Goal: Task Accomplishment & Management: Use online tool/utility

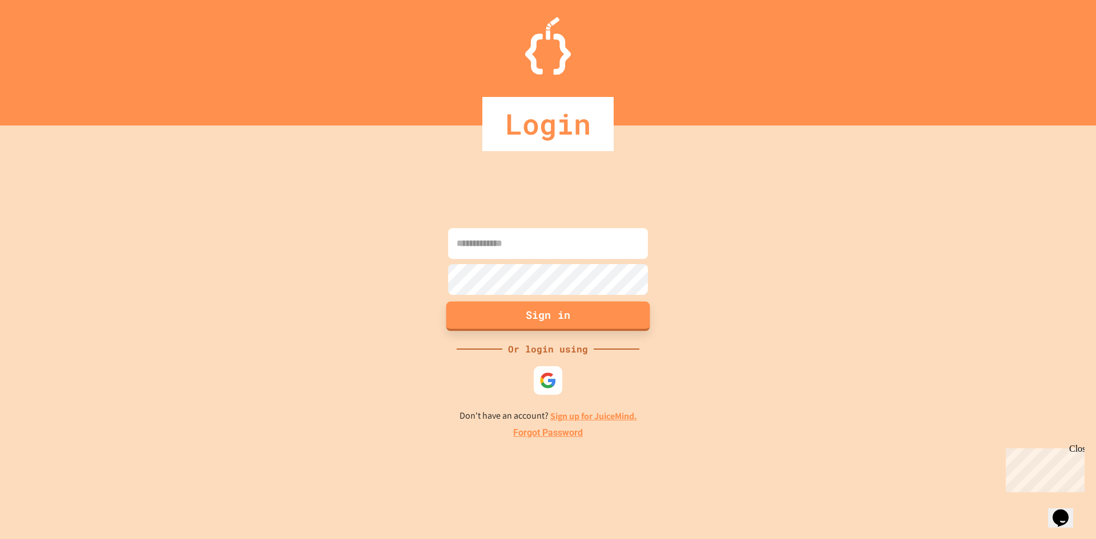
type input "**********"
click at [603, 322] on button "Sign in" at bounding box center [548, 316] width 204 height 30
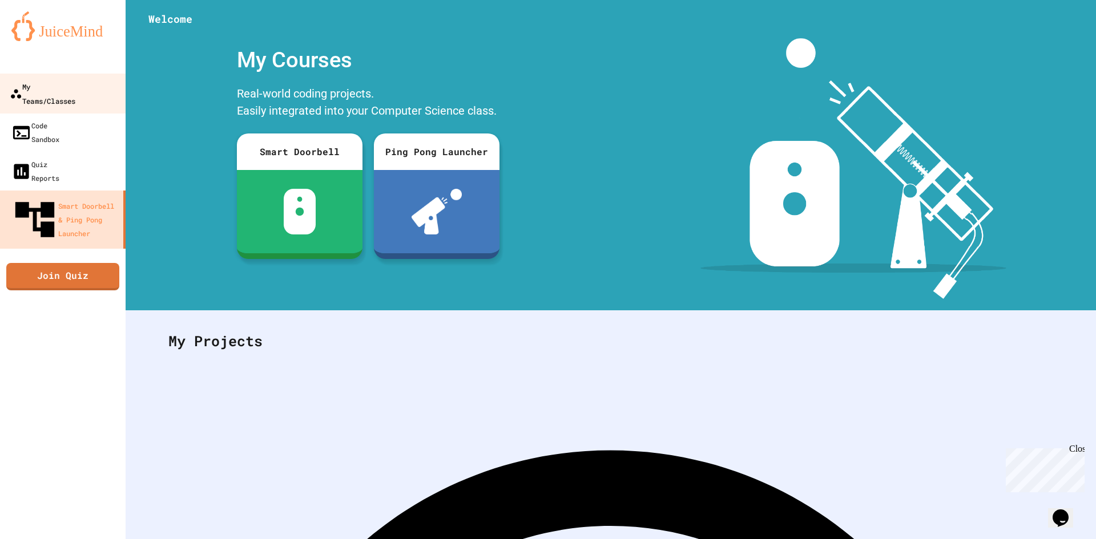
click at [60, 95] on link "My Teams/Classes" at bounding box center [63, 94] width 130 height 40
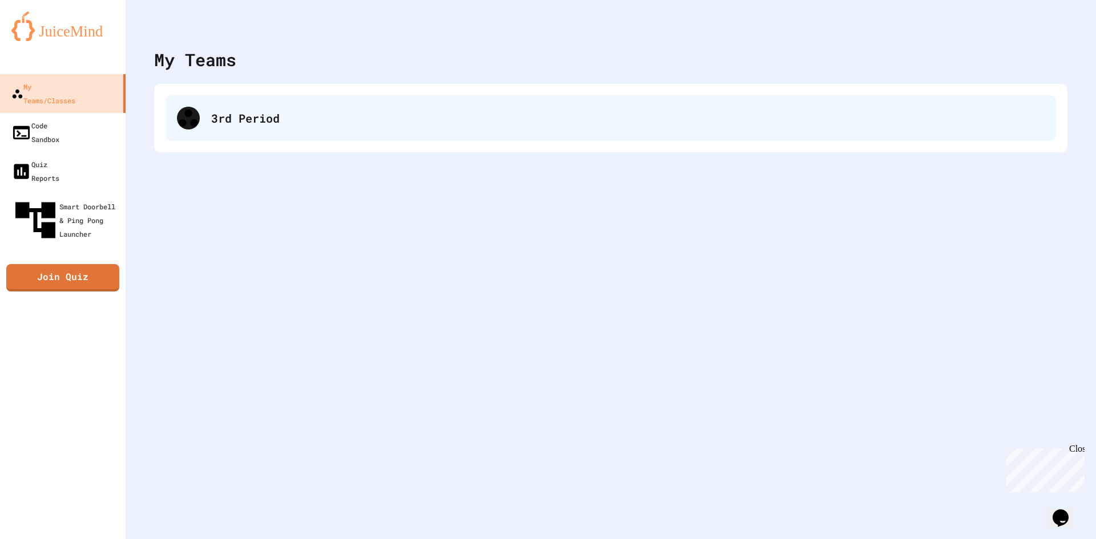
click at [220, 130] on div "3rd Period" at bounding box center [610, 118] width 890 height 46
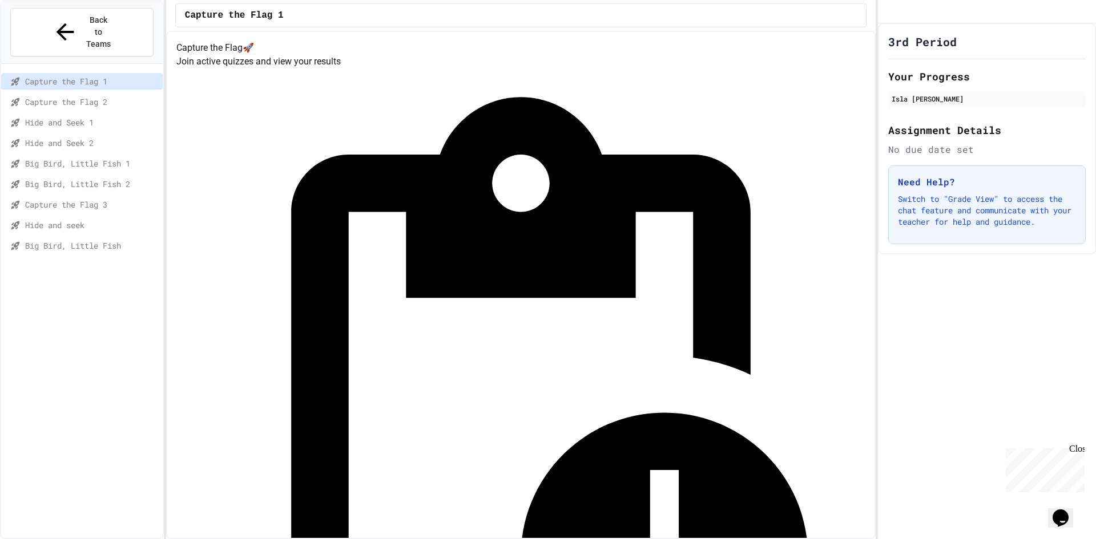
click at [102, 199] on span "Capture the Flag 3" at bounding box center [91, 205] width 133 height 12
click at [71, 219] on span "Hide and seek" at bounding box center [91, 225] width 133 height 12
click at [108, 240] on span "Big Bird, Little Fish" at bounding box center [91, 246] width 133 height 12
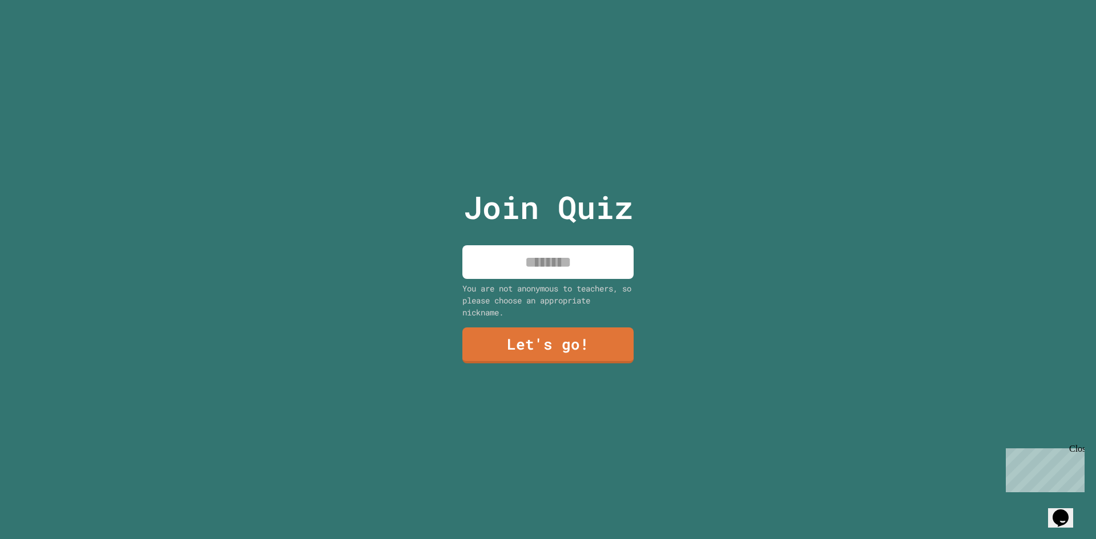
click at [542, 251] on input at bounding box center [547, 262] width 171 height 34
type input "****"
click at [535, 345] on link "Let's go!" at bounding box center [547, 345] width 168 height 38
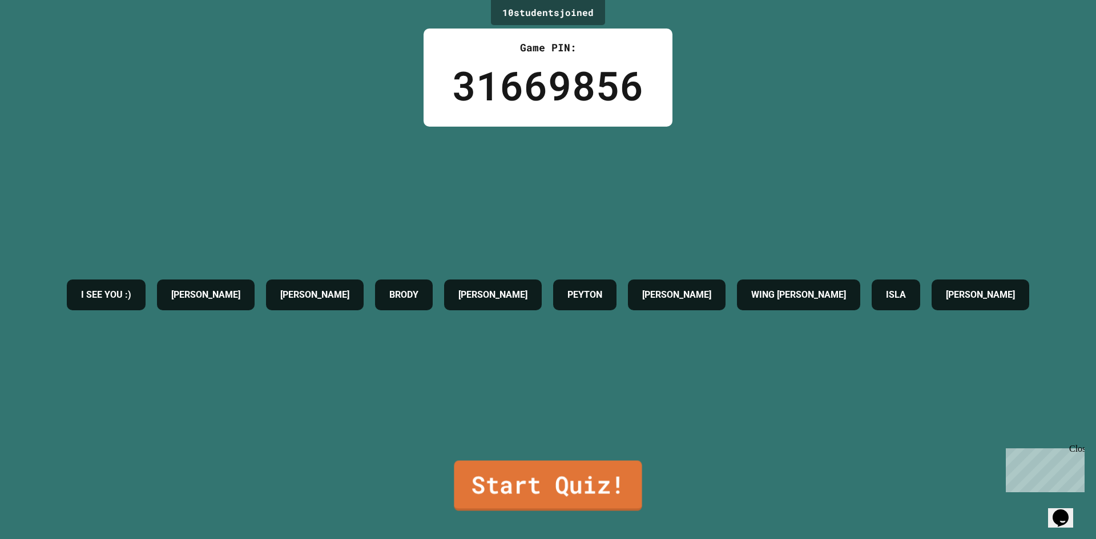
click at [574, 471] on link "Start Quiz!" at bounding box center [548, 486] width 188 height 50
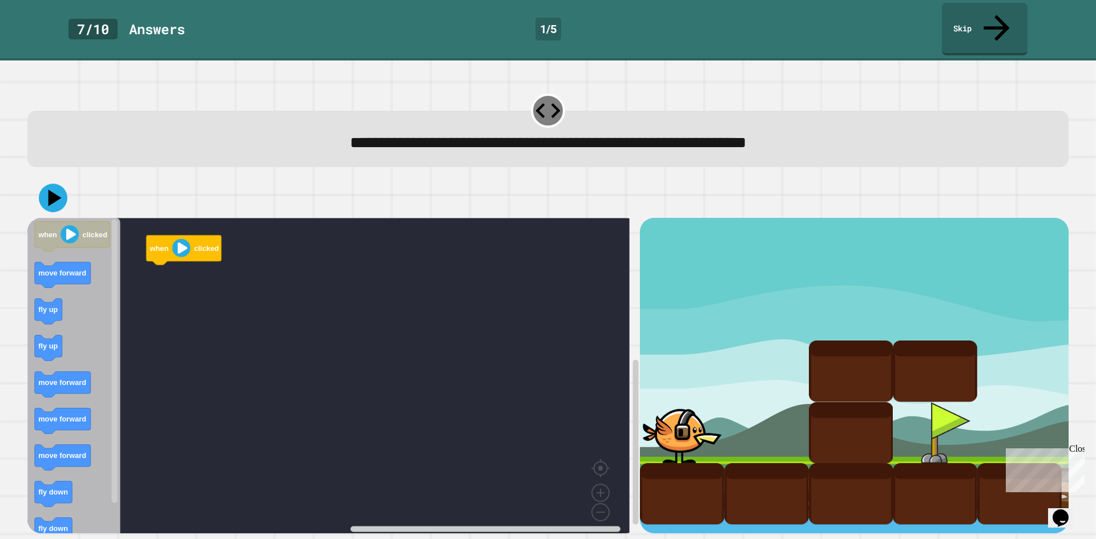
click at [162, 265] on div "when clicked when clicked move forward fly up fly up move forward move forward …" at bounding box center [333, 376] width 612 height 316
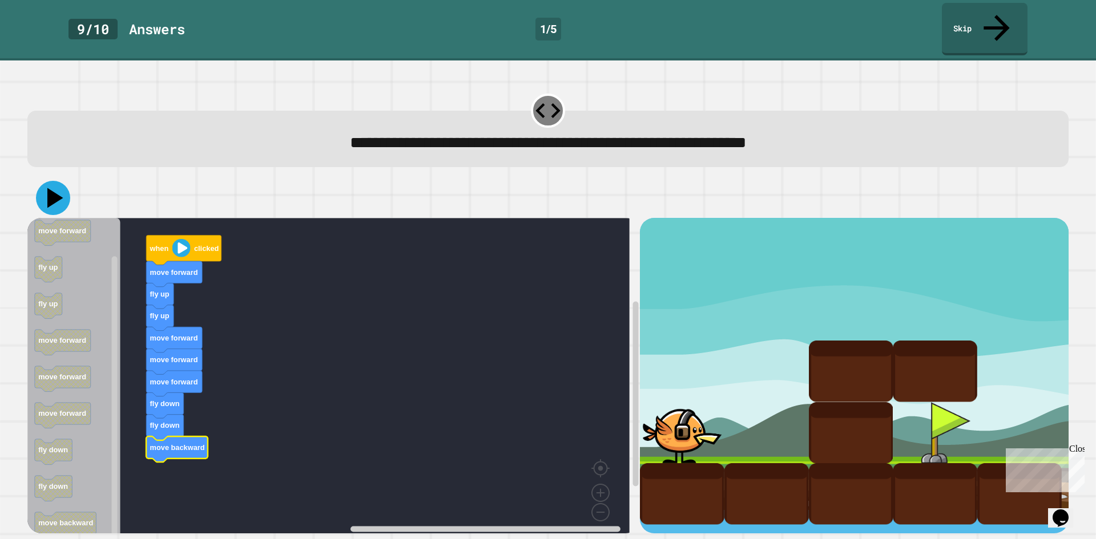
click at [61, 181] on icon at bounding box center [53, 198] width 34 height 34
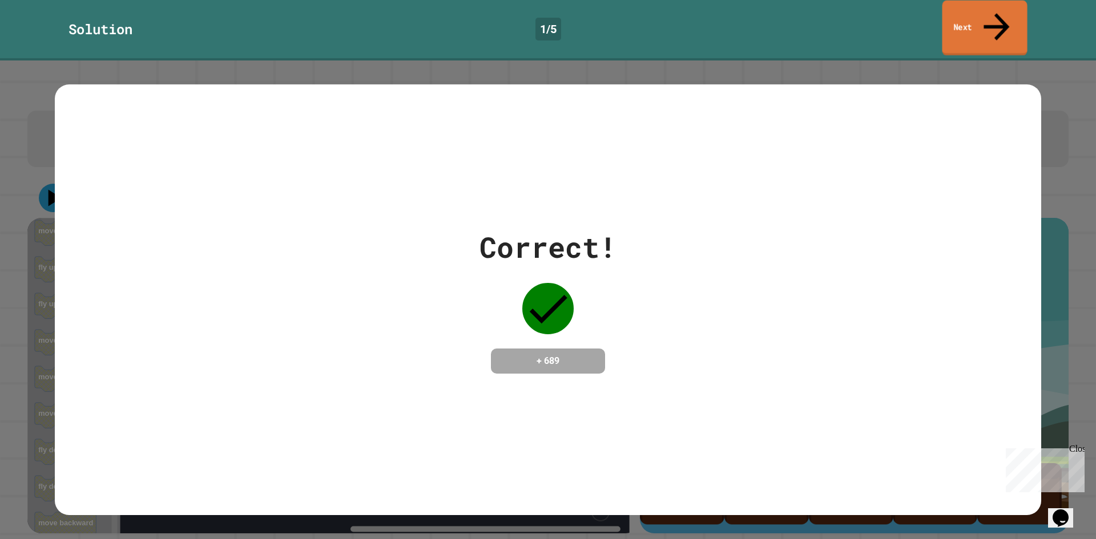
click at [1006, 18] on link "Next" at bounding box center [984, 28] width 85 height 55
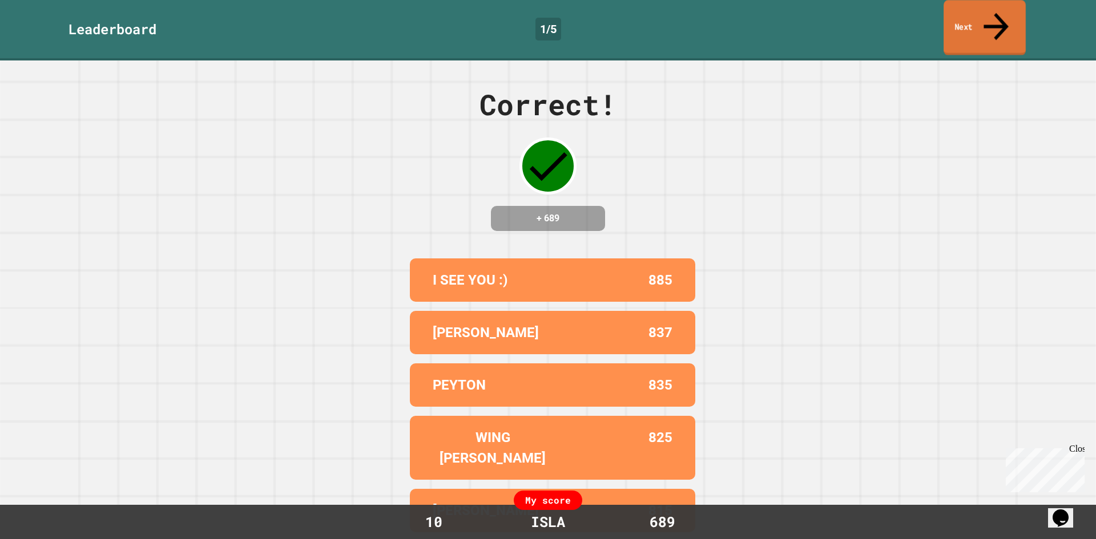
click at [1005, 18] on link "Next" at bounding box center [984, 27] width 82 height 55
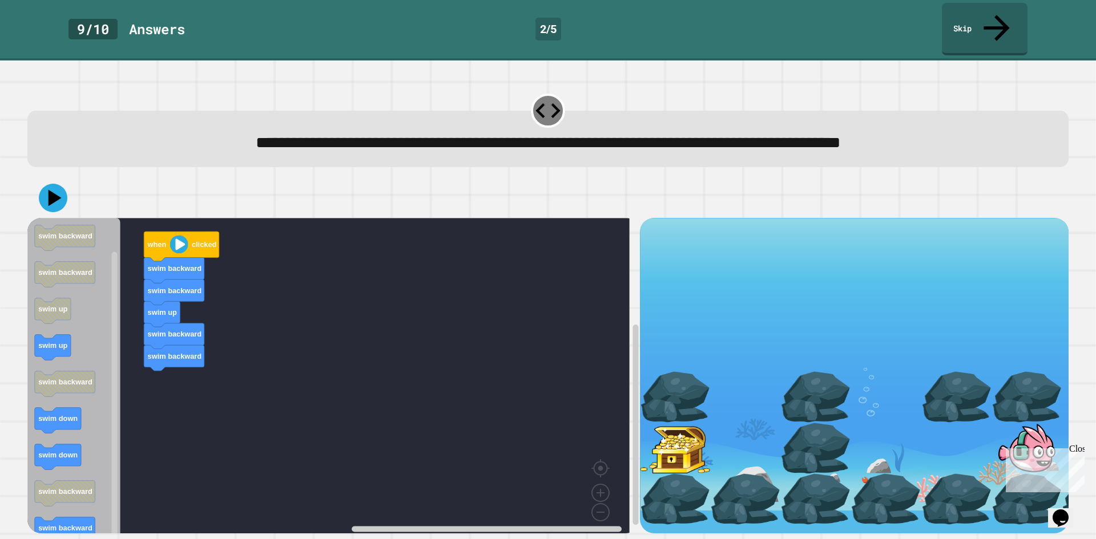
click at [100, 406] on icon "when clicked swim backward swim backward swim up swim up swim backward swim dow…" at bounding box center [73, 380] width 93 height 324
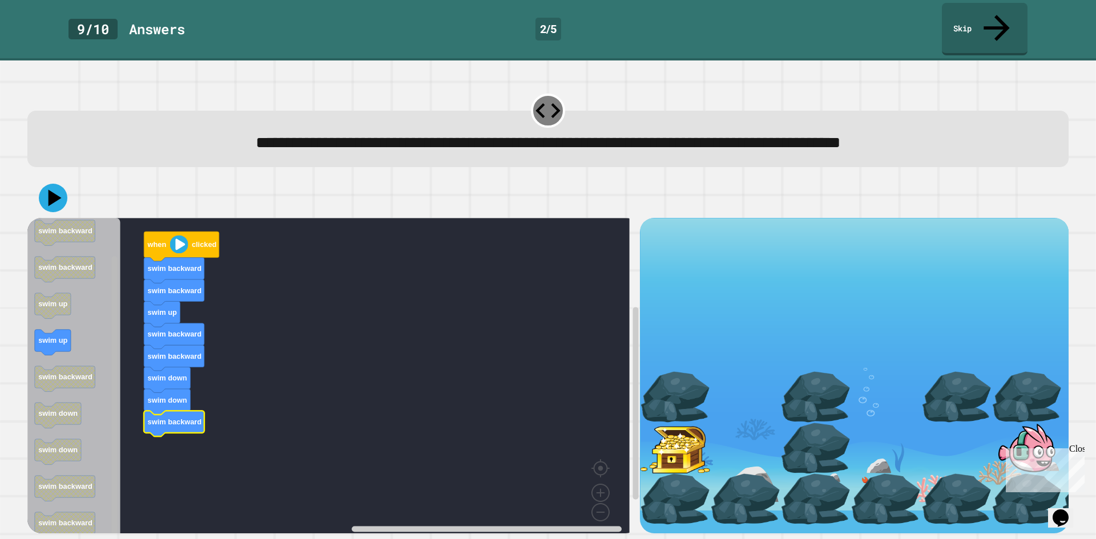
click at [116, 406] on rect "Blockly Workspace" at bounding box center [115, 399] width 6 height 284
click at [63, 181] on icon at bounding box center [53, 198] width 34 height 34
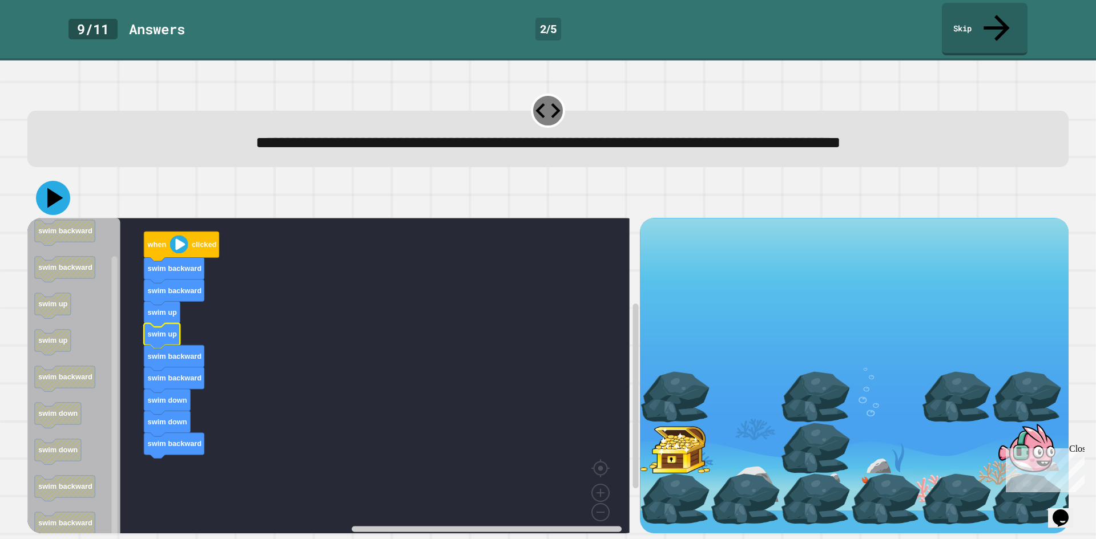
click at [60, 181] on icon at bounding box center [53, 198] width 34 height 34
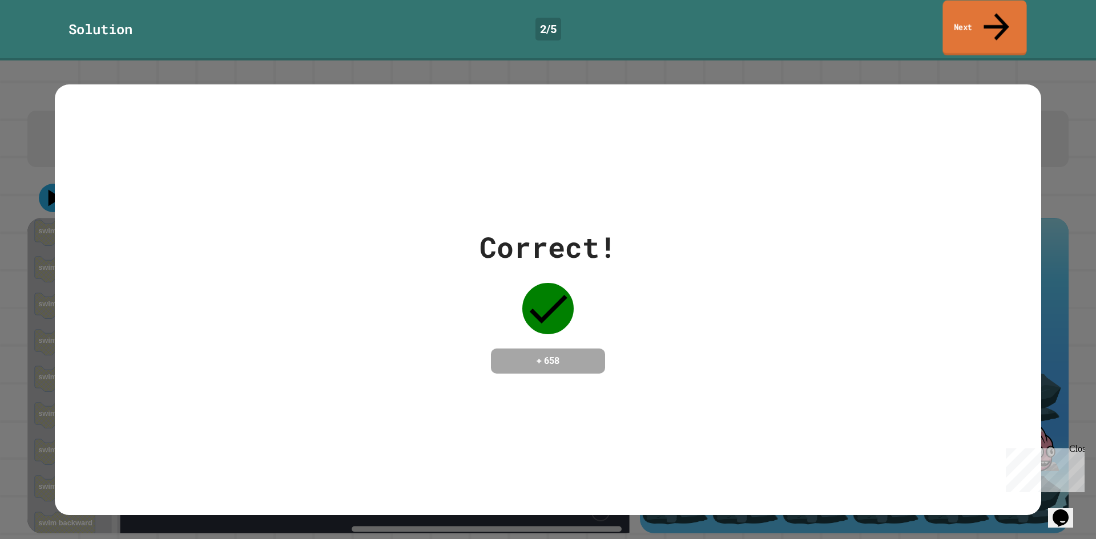
drag, startPoint x: 990, startPoint y: 21, endPoint x: 986, endPoint y: 26, distance: 6.5
click at [990, 21] on link "Next" at bounding box center [984, 28] width 84 height 55
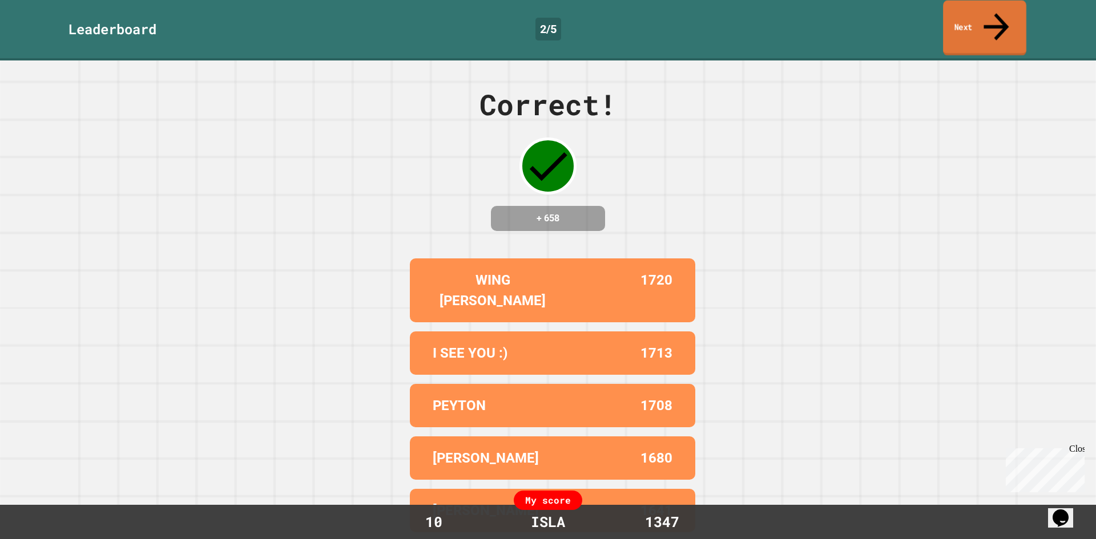
click at [971, 15] on link "Next" at bounding box center [984, 28] width 83 height 55
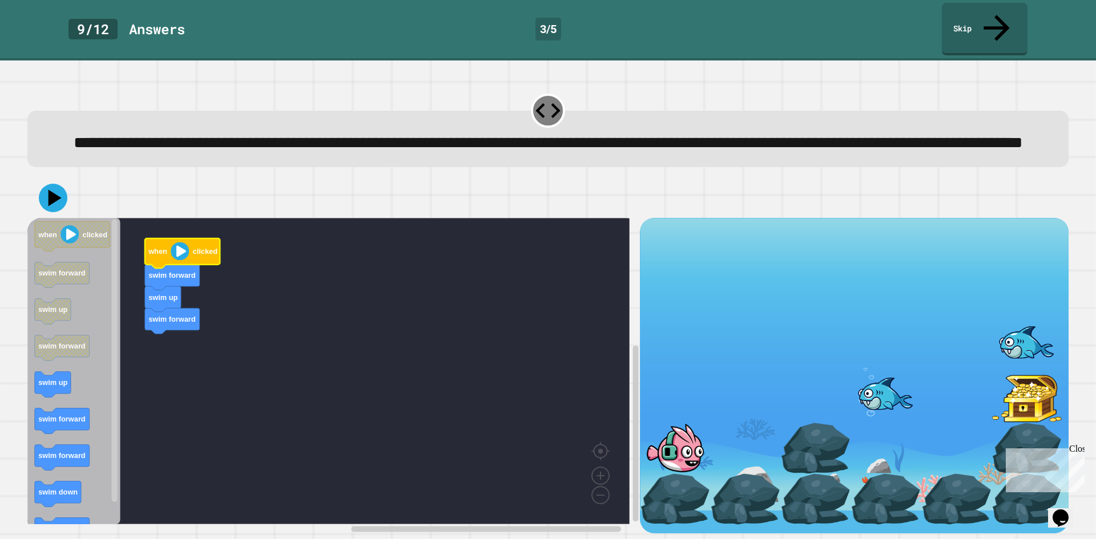
click at [28, 382] on div "when clicked swim forward swim up swim forward when clicked swim forward swim u…" at bounding box center [548, 356] width 1052 height 366
click at [64, 378] on icon "when clicked swim forward swim up swim forward swim up swim forward swim forwar…" at bounding box center [73, 371] width 93 height 306
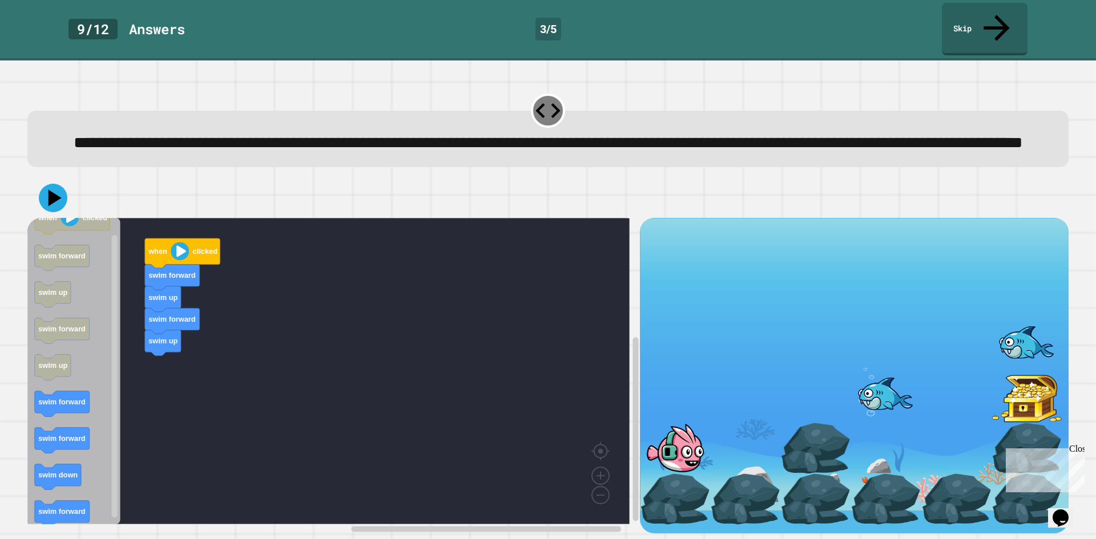
click at [111, 391] on div "when clicked swim forward swim up swim forward swim up when clicked swim forwar…" at bounding box center [333, 376] width 612 height 316
click at [138, 332] on div "when clicked swim forward swim up swim forward swim up swim forward when clicke…" at bounding box center [333, 376] width 612 height 316
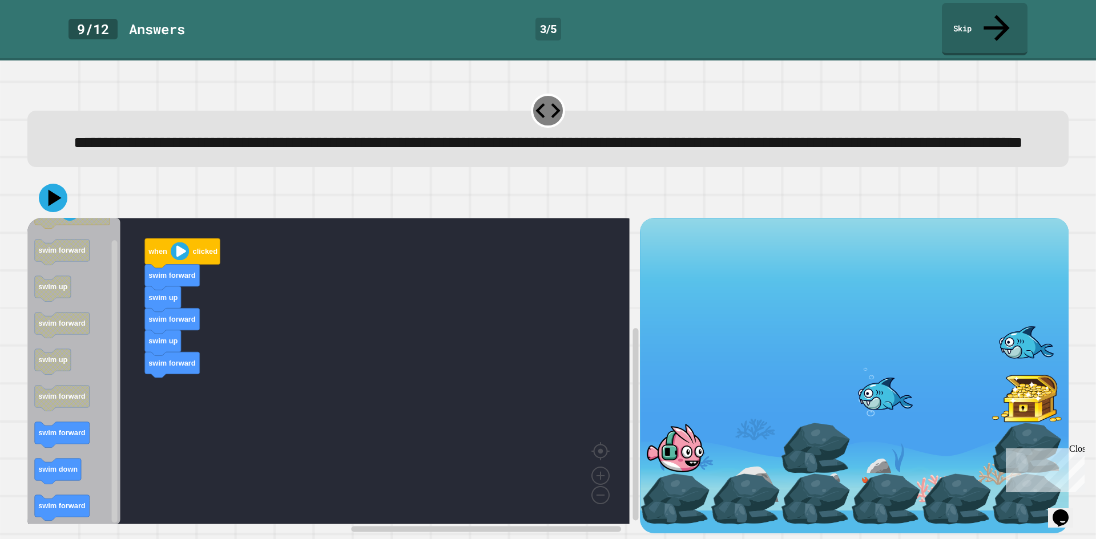
click at [152, 263] on div "when clicked swim forward swim up swim forward swim up swim forward when clicke…" at bounding box center [333, 376] width 612 height 316
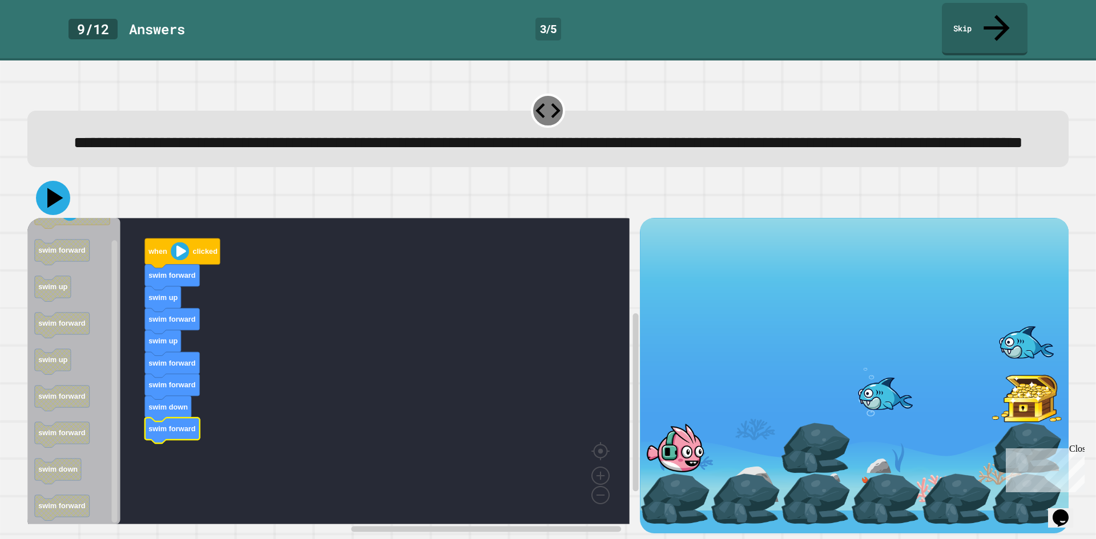
click at [55, 207] on icon at bounding box center [53, 198] width 34 height 34
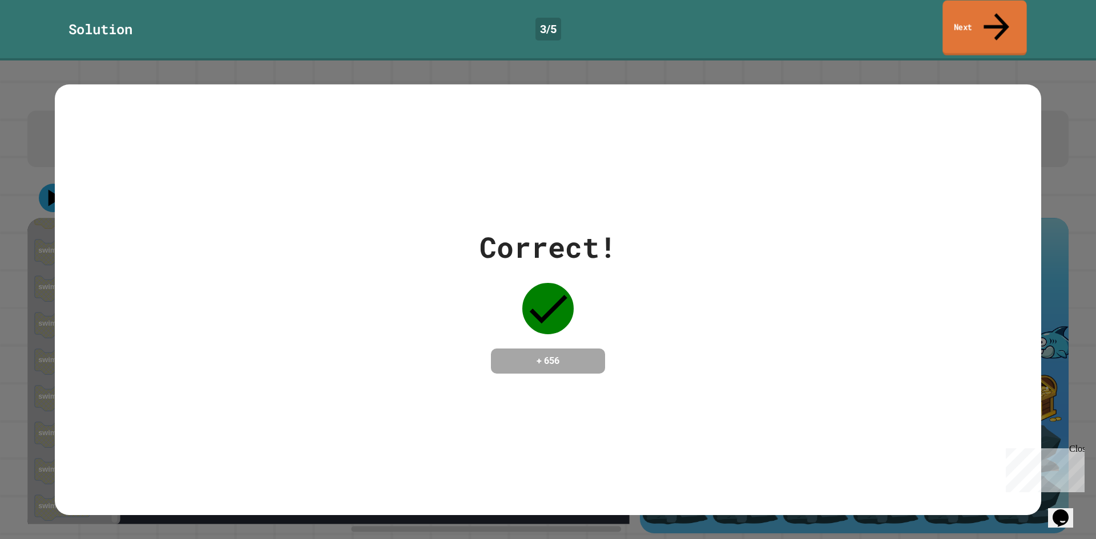
click at [983, 20] on link "Next" at bounding box center [984, 28] width 84 height 55
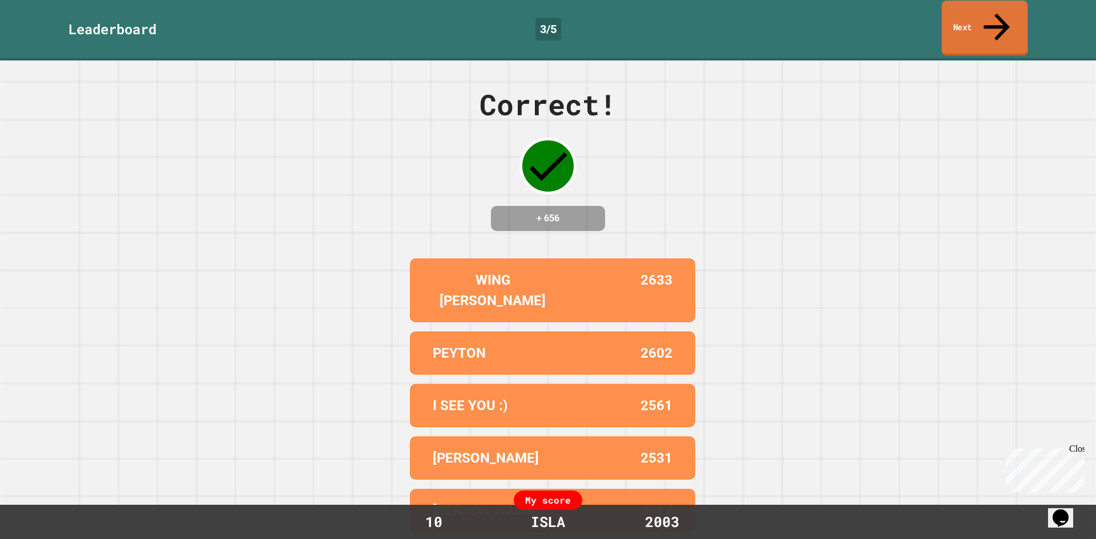
click at [983, 20] on link "Next" at bounding box center [985, 28] width 86 height 55
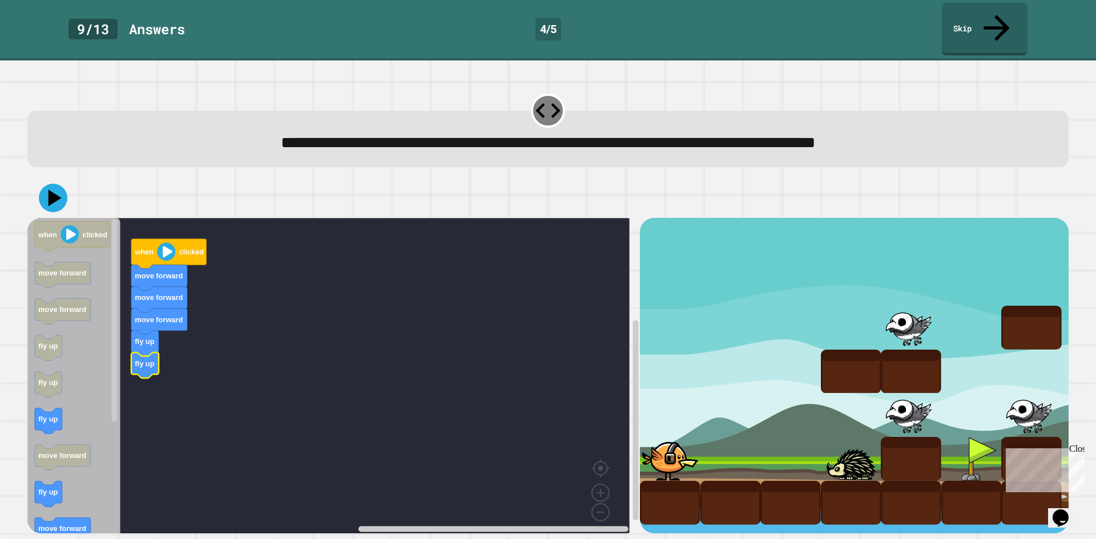
click at [60, 402] on icon "when clicked move forward move forward fly up fly up fly up move forward fly up…" at bounding box center [73, 380] width 93 height 324
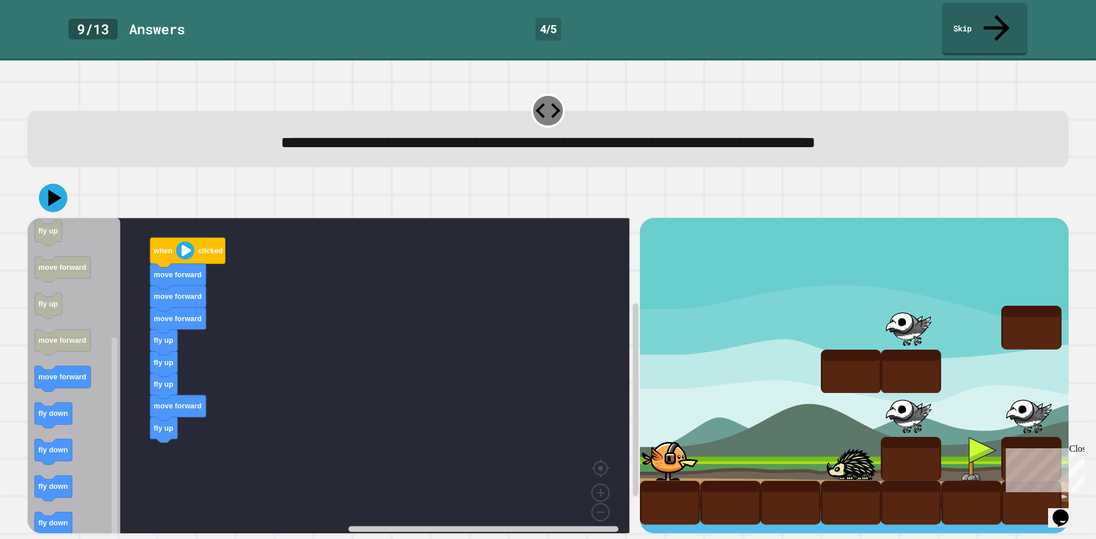
click at [136, 337] on div "when clicked move forward move forward move forward fly up fly up fly up move f…" at bounding box center [333, 376] width 612 height 316
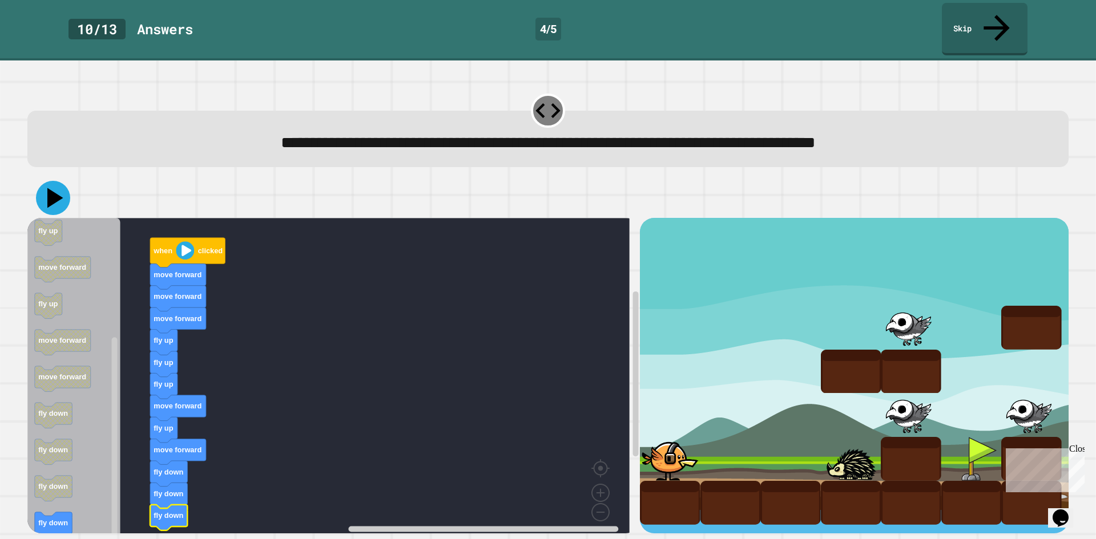
click at [44, 181] on icon at bounding box center [53, 198] width 34 height 34
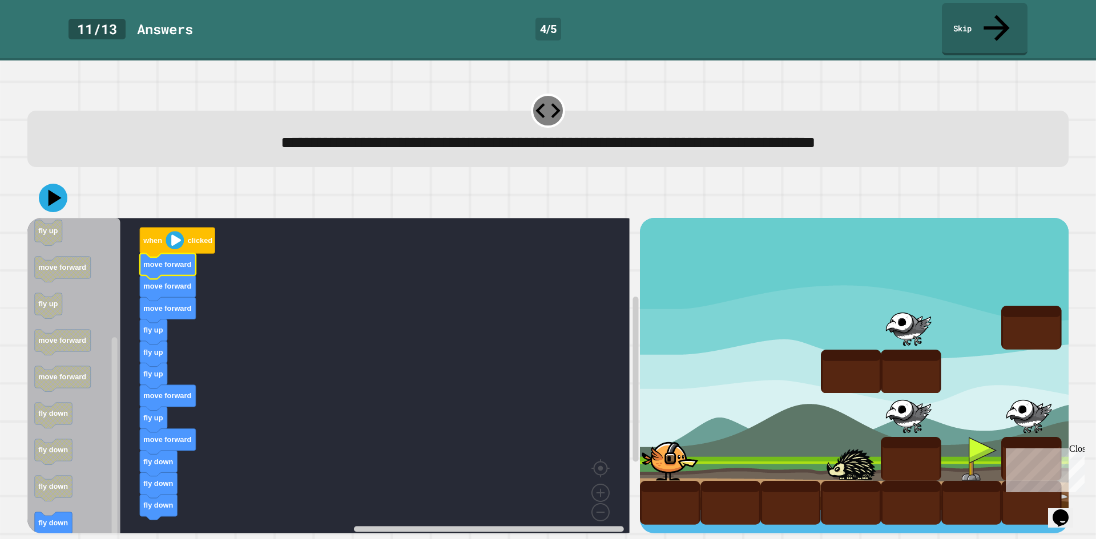
click at [161, 254] on icon "Blockly Workspace" at bounding box center [168, 267] width 56 height 26
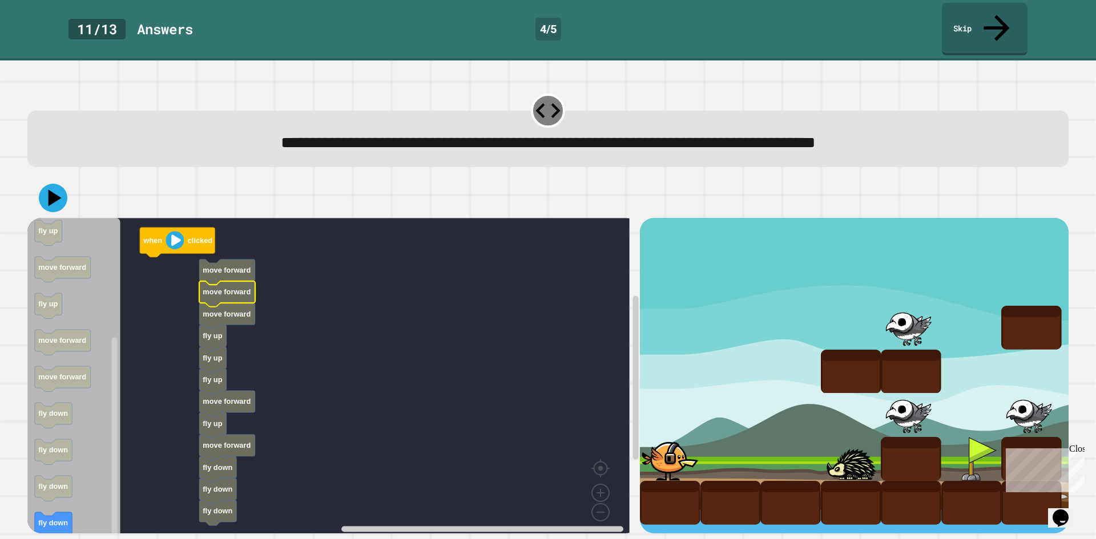
click at [229, 281] on icon "Blockly Workspace" at bounding box center [227, 294] width 56 height 26
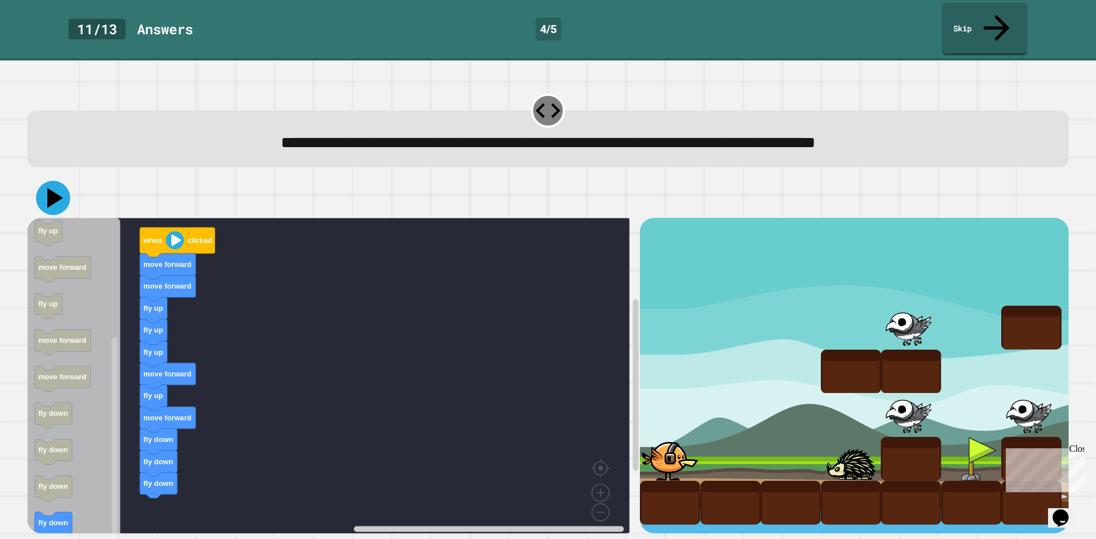
click at [56, 181] on icon at bounding box center [53, 198] width 34 height 34
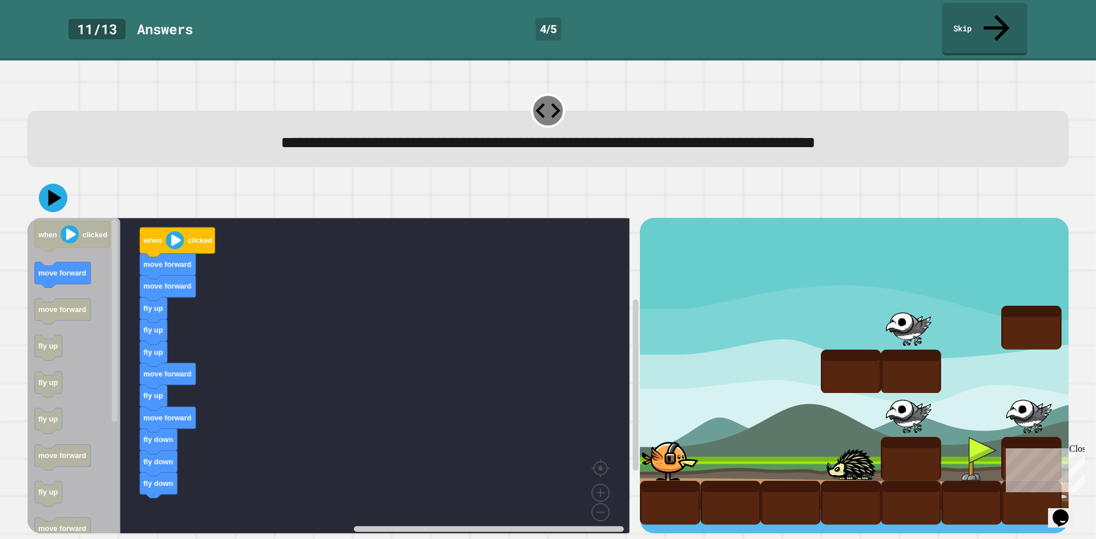
click at [205, 351] on div "when clicked move forward move forward fly up fly up fly up move forward fly up…" at bounding box center [333, 376] width 612 height 316
click at [45, 283] on g "when clicked move forward move forward fly up fly up fly up move forward fly up…" at bounding box center [72, 474] width 75 height 504
click at [206, 409] on rect "Blockly Workspace" at bounding box center [328, 380] width 602 height 324
click at [66, 178] on div at bounding box center [547, 198] width 1041 height 40
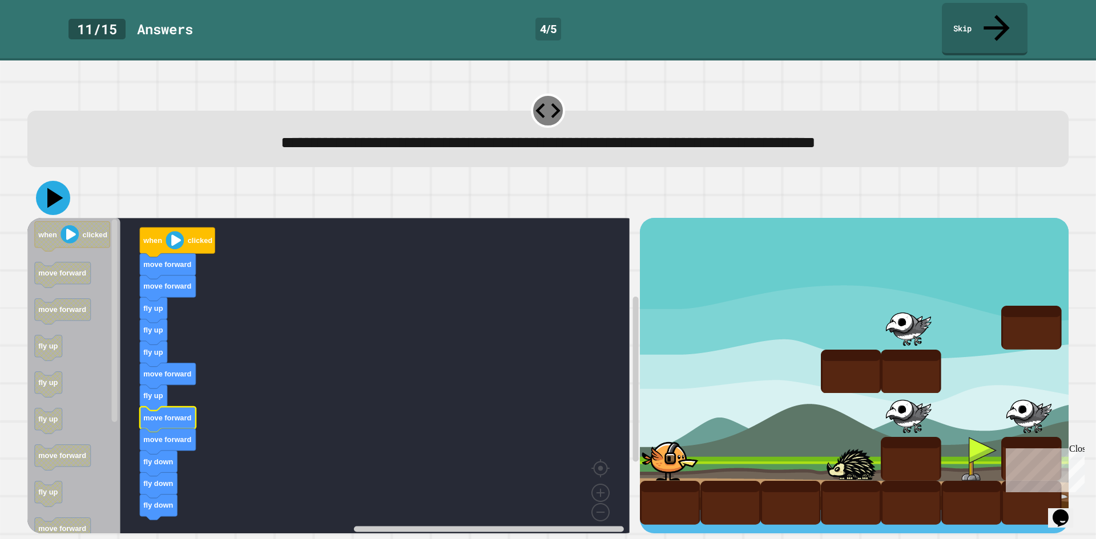
click at [41, 181] on icon at bounding box center [53, 198] width 34 height 34
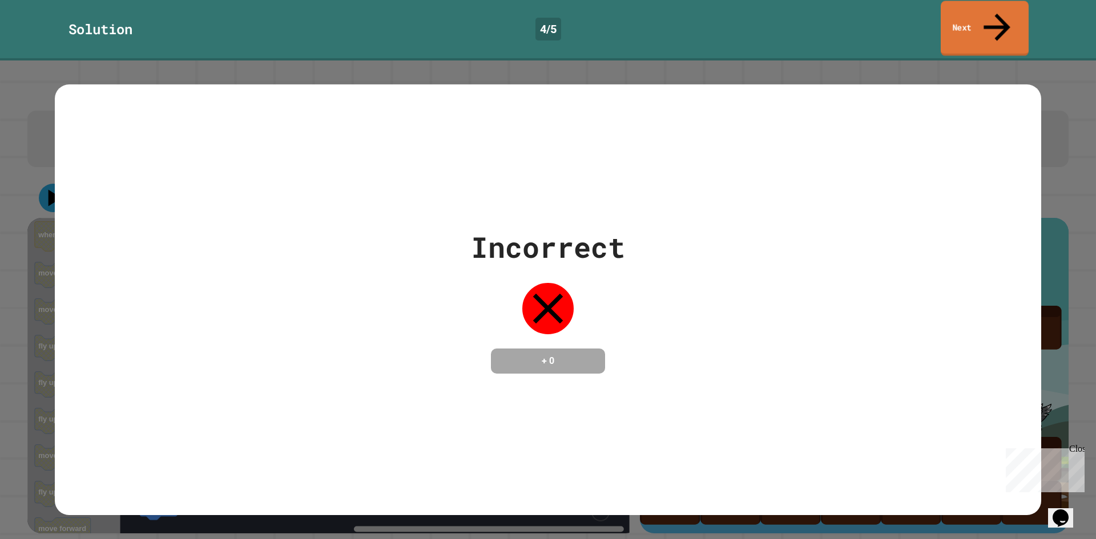
click at [969, 13] on link "Next" at bounding box center [984, 28] width 88 height 55
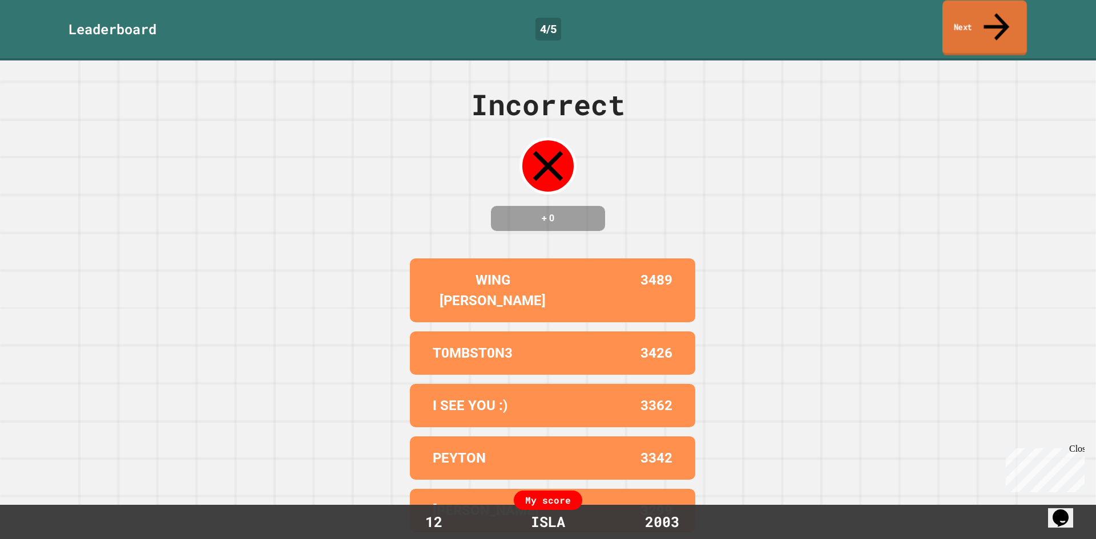
click at [965, 7] on link "Next" at bounding box center [984, 28] width 84 height 55
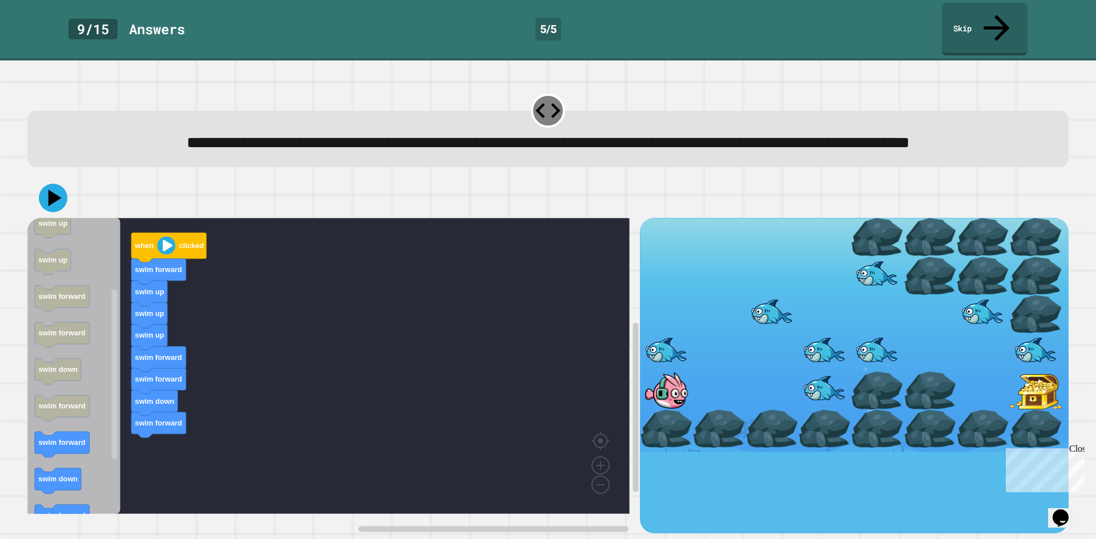
click at [150, 438] on div "when clicked swim forward swim up swim up swim up swim forward swim forward swi…" at bounding box center [333, 376] width 612 height 316
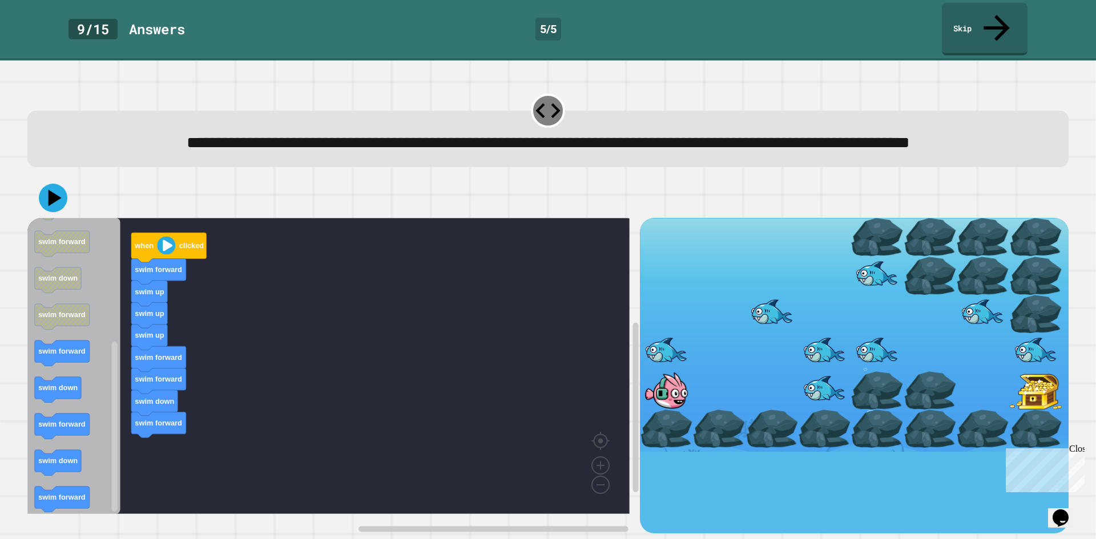
click at [107, 298] on icon "Blockly Workspace" at bounding box center [73, 366] width 93 height 296
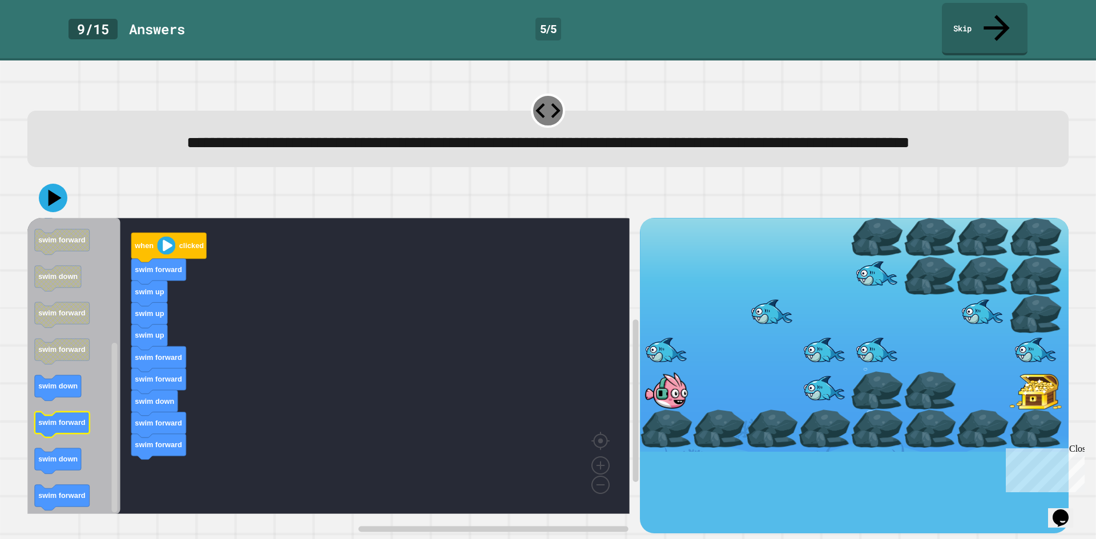
click at [64, 438] on rect "Blockly Workspace" at bounding box center [62, 425] width 55 height 26
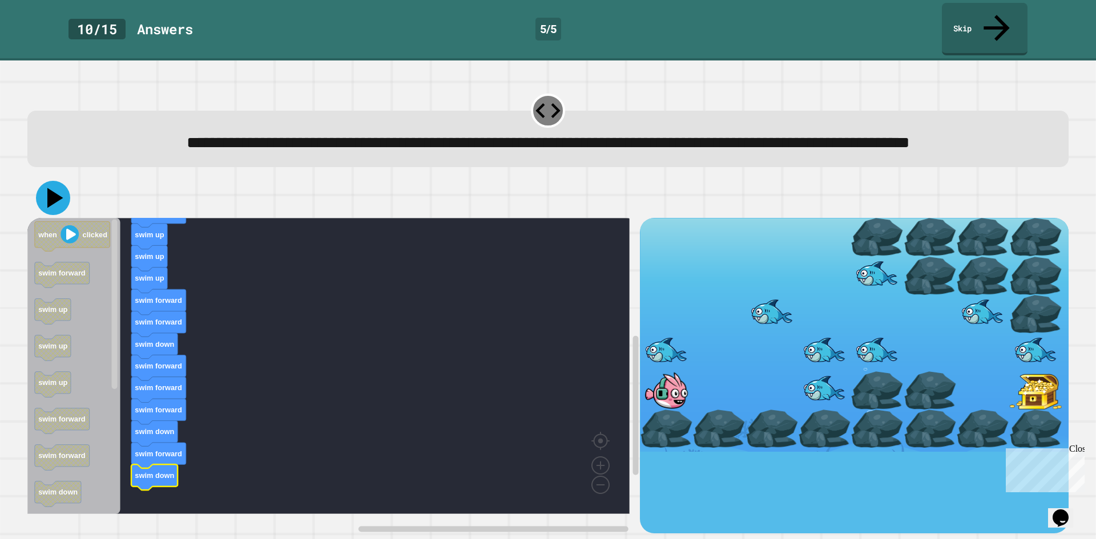
click at [46, 195] on icon at bounding box center [53, 198] width 34 height 34
click at [56, 201] on icon at bounding box center [55, 198] width 16 height 20
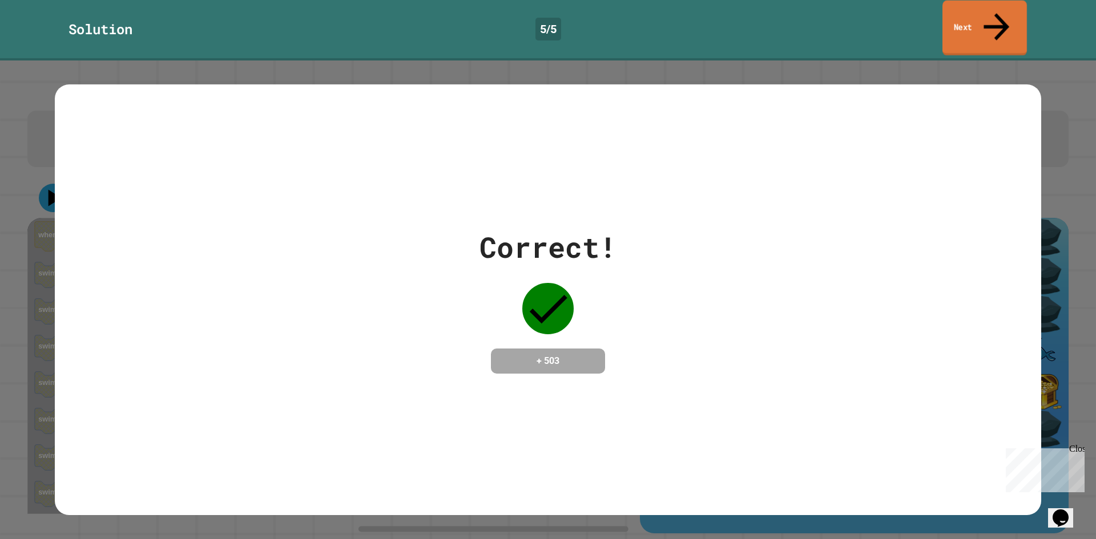
click at [960, 22] on link "Next" at bounding box center [984, 28] width 84 height 55
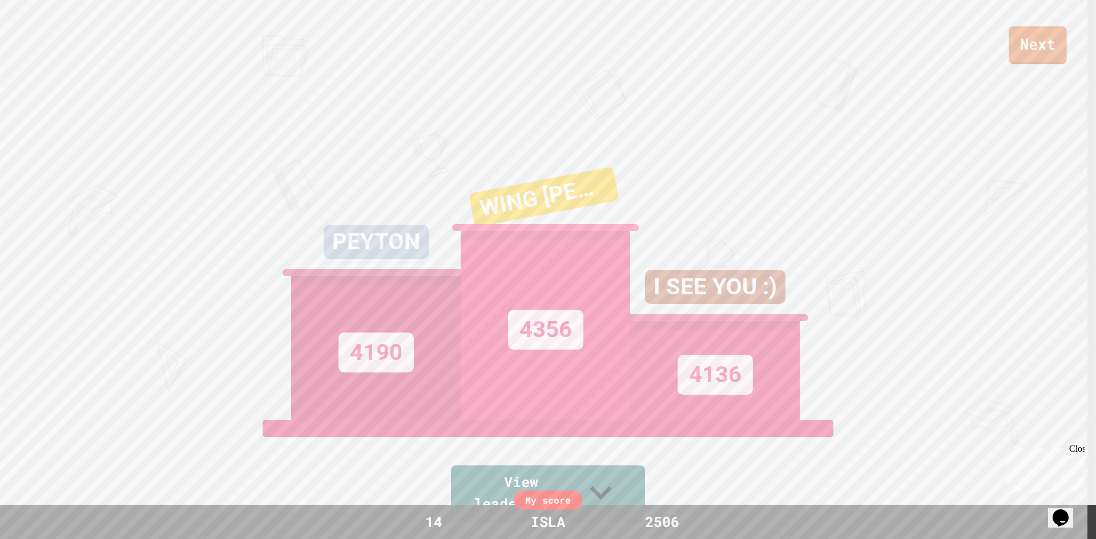
click at [1025, 37] on link "Next" at bounding box center [1037, 45] width 58 height 38
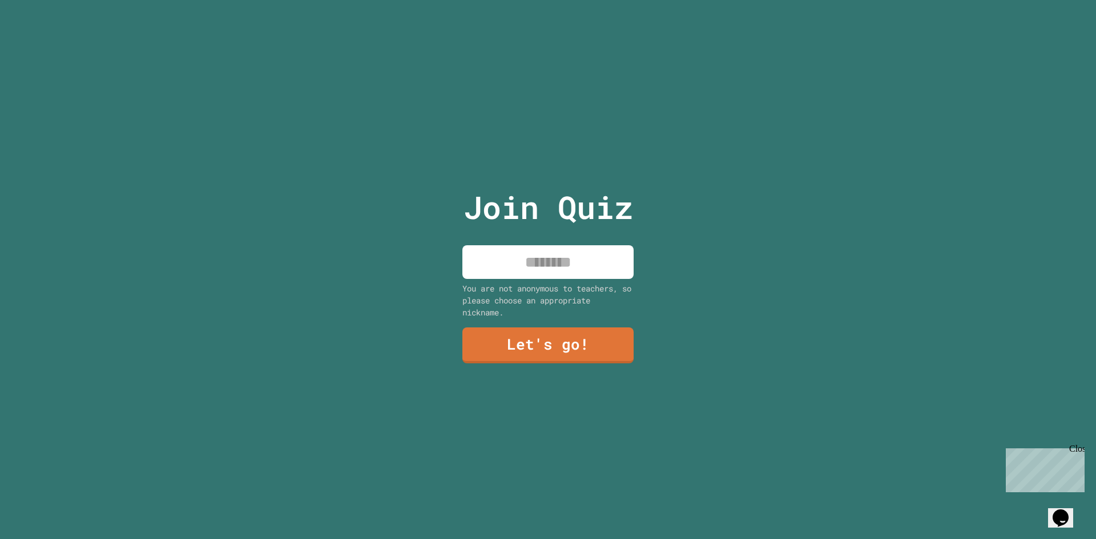
click at [506, 264] on input at bounding box center [547, 262] width 171 height 34
type input "****"
click at [524, 348] on link "Let's go!" at bounding box center [548, 345] width 172 height 38
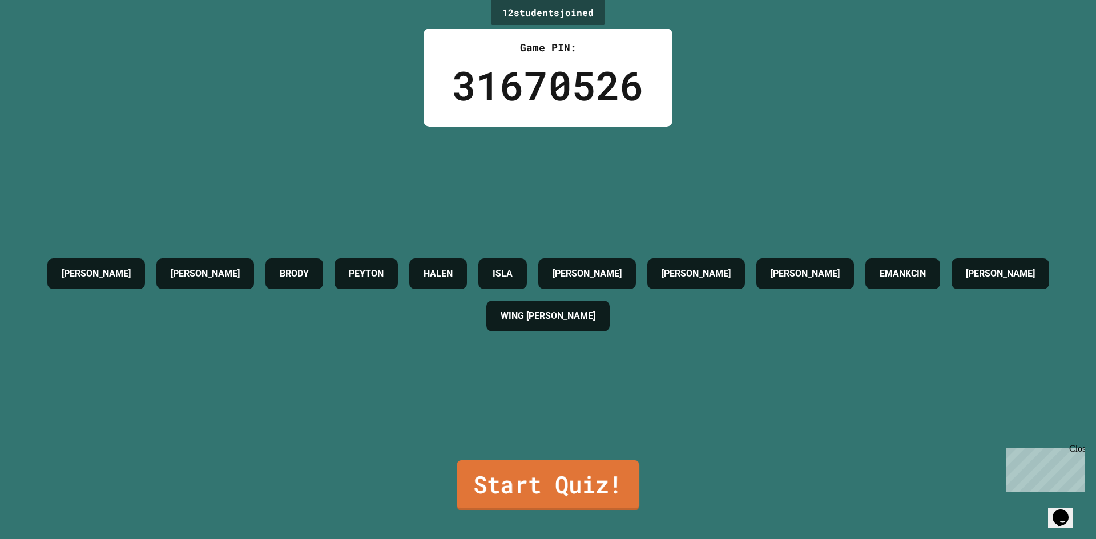
click at [519, 461] on link "Start Quiz!" at bounding box center [548, 486] width 183 height 50
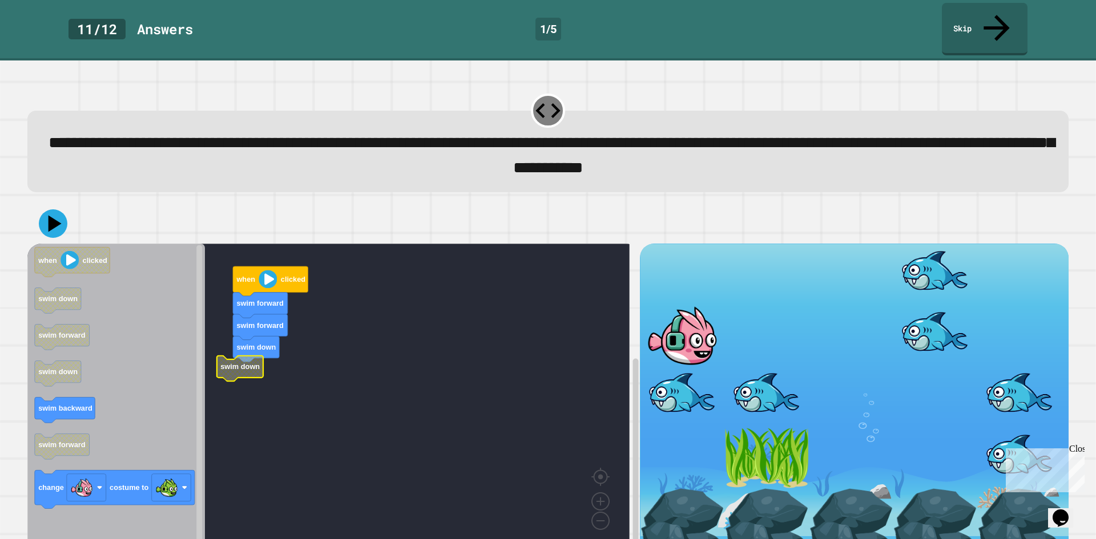
click at [246, 355] on rect "Blockly Workspace" at bounding box center [328, 397] width 602 height 306
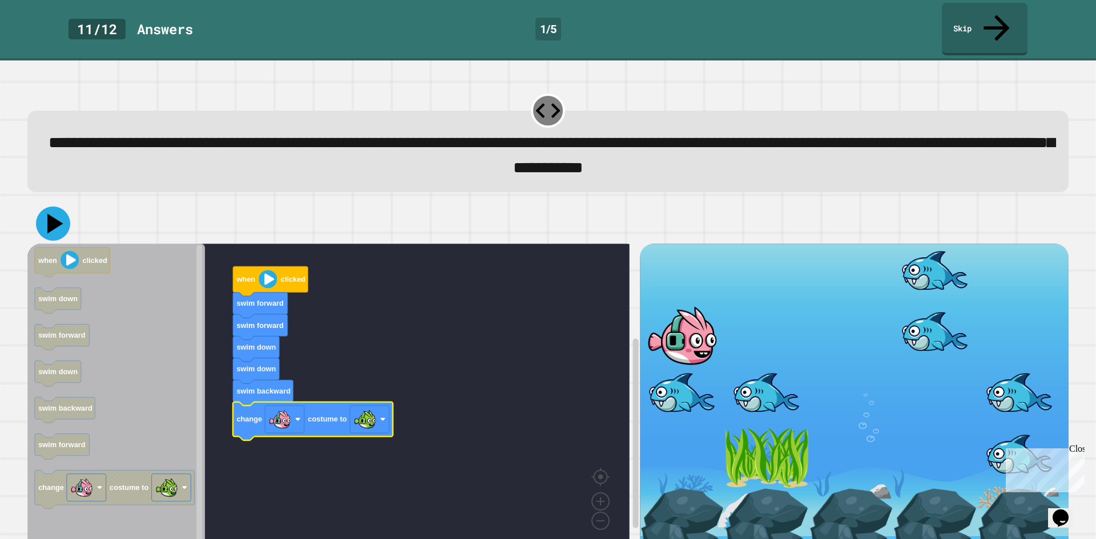
click at [53, 207] on icon at bounding box center [53, 224] width 34 height 34
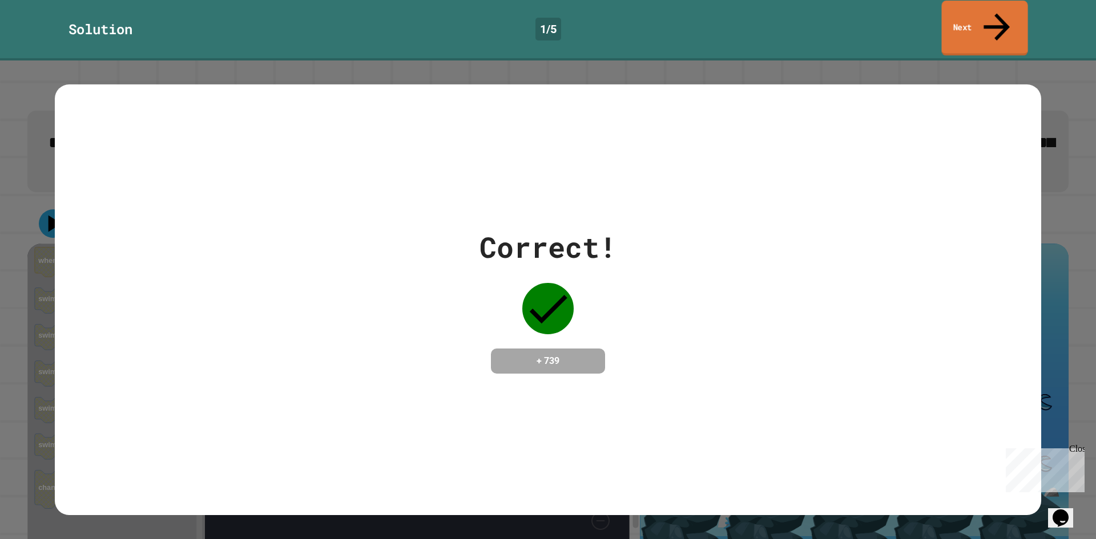
click at [959, 16] on link "Next" at bounding box center [984, 28] width 86 height 55
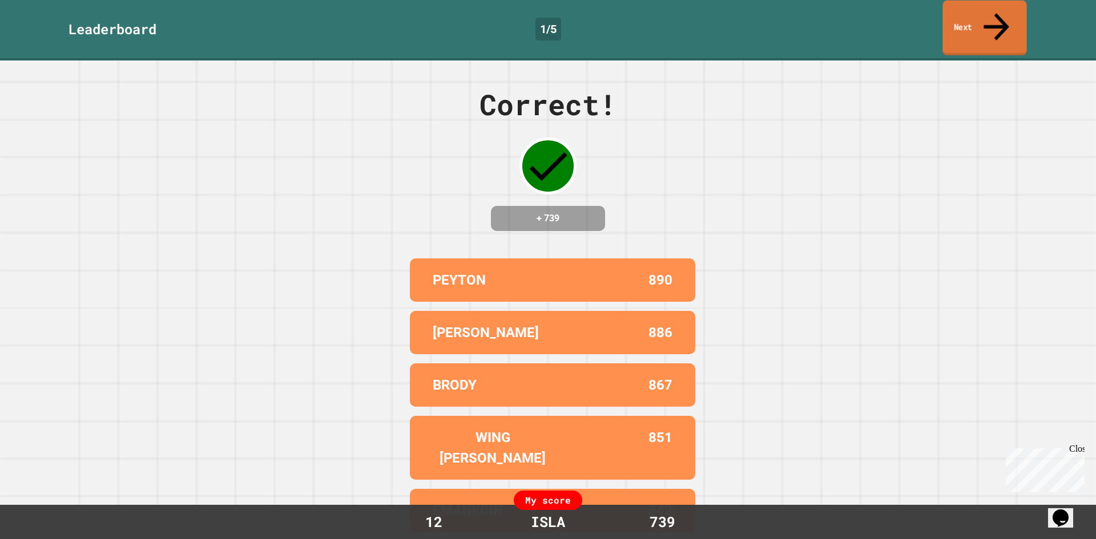
click at [959, 16] on link "Next" at bounding box center [984, 28] width 84 height 55
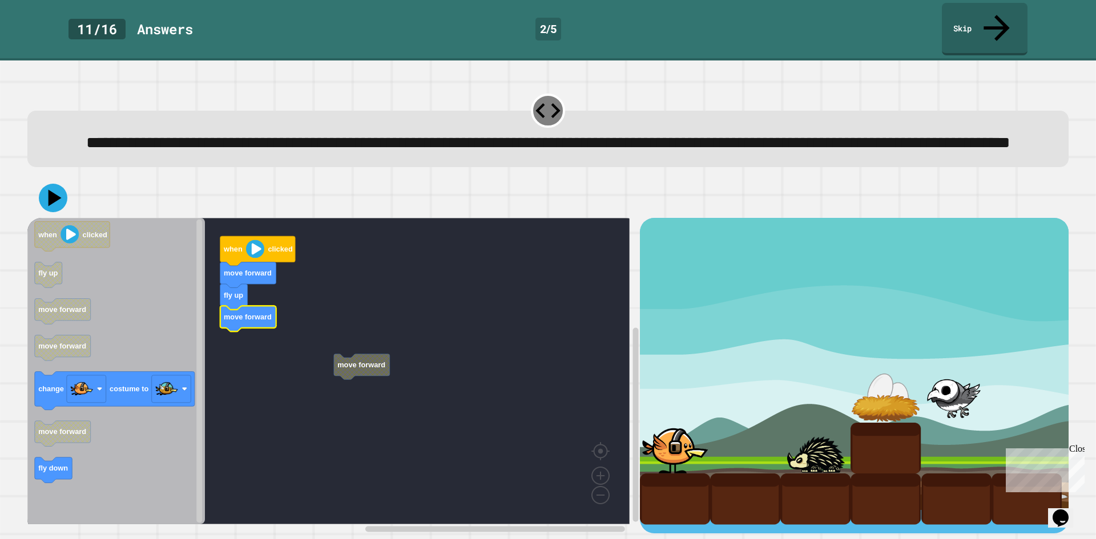
click at [363, 352] on rect "Blockly Workspace" at bounding box center [328, 371] width 602 height 306
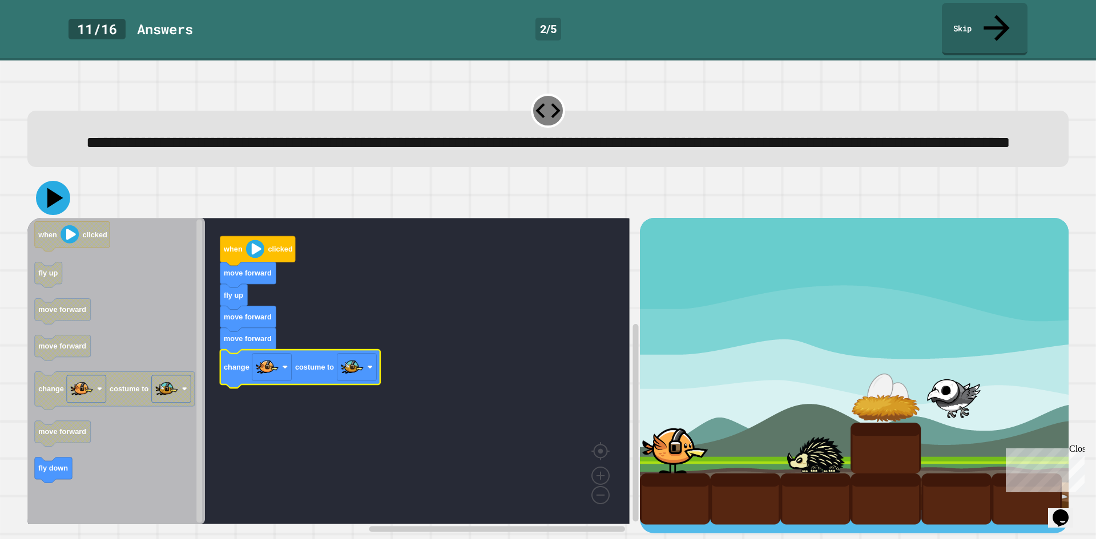
click at [54, 202] on icon at bounding box center [55, 198] width 16 height 20
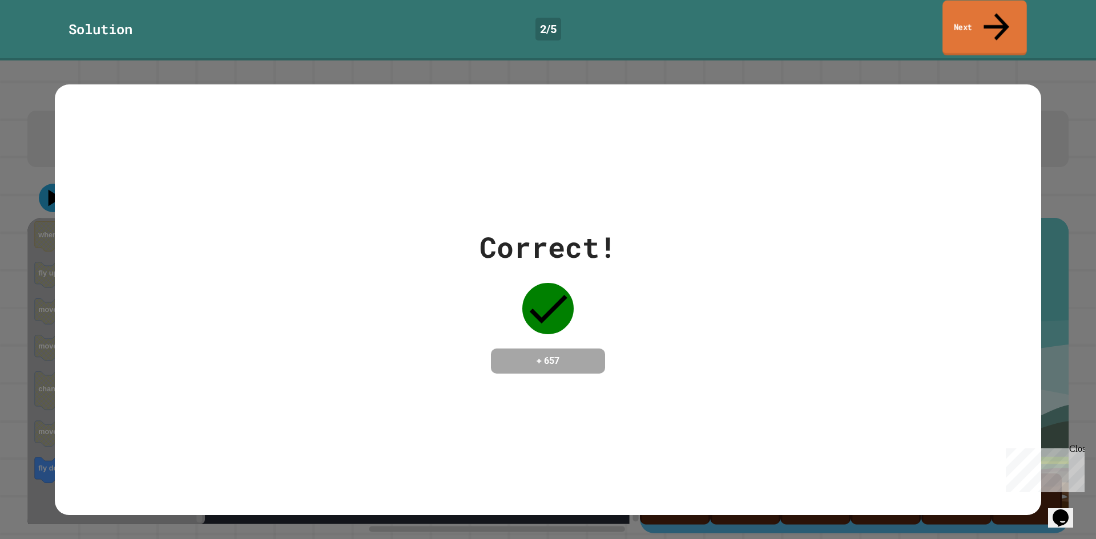
drag, startPoint x: 960, startPoint y: 21, endPoint x: 944, endPoint y: 33, distance: 19.2
click at [954, 25] on link "Next" at bounding box center [984, 28] width 84 height 55
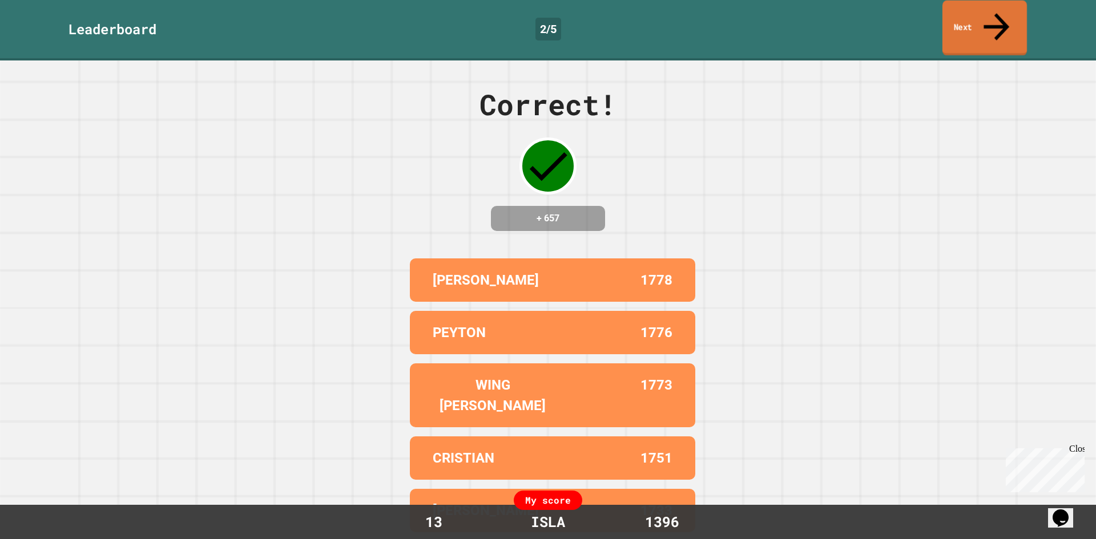
click at [945, 15] on link "Next" at bounding box center [984, 28] width 84 height 55
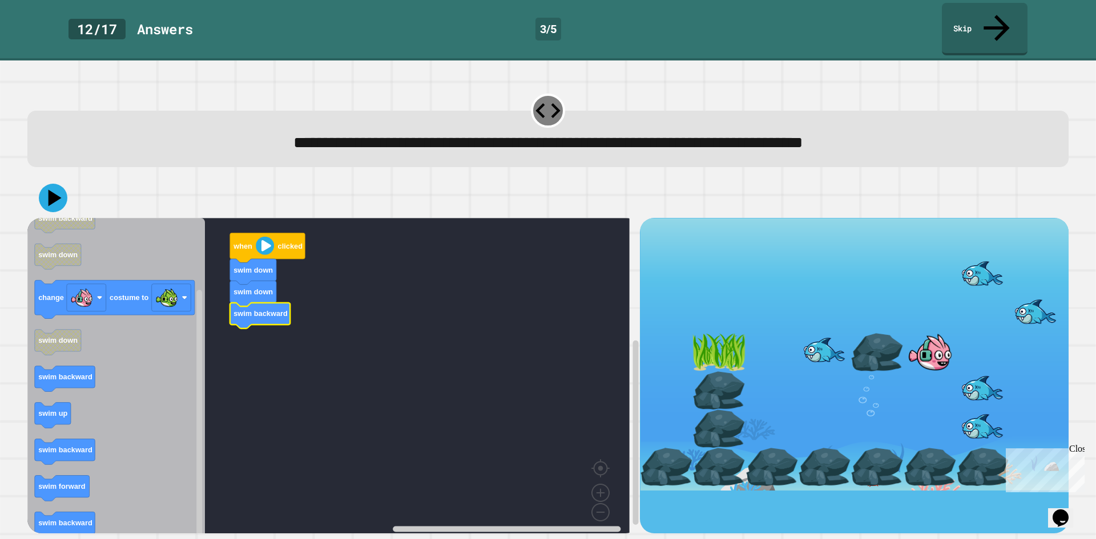
click at [72, 341] on icon "Blockly Workspace" at bounding box center [115, 380] width 177 height 324
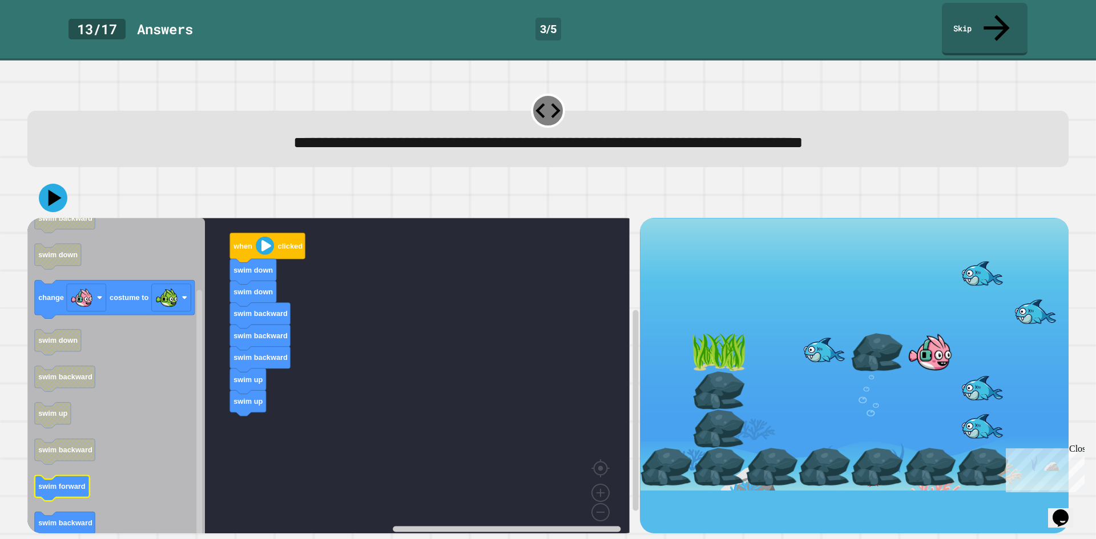
click at [80, 476] on icon "Blockly Workspace" at bounding box center [62, 489] width 55 height 26
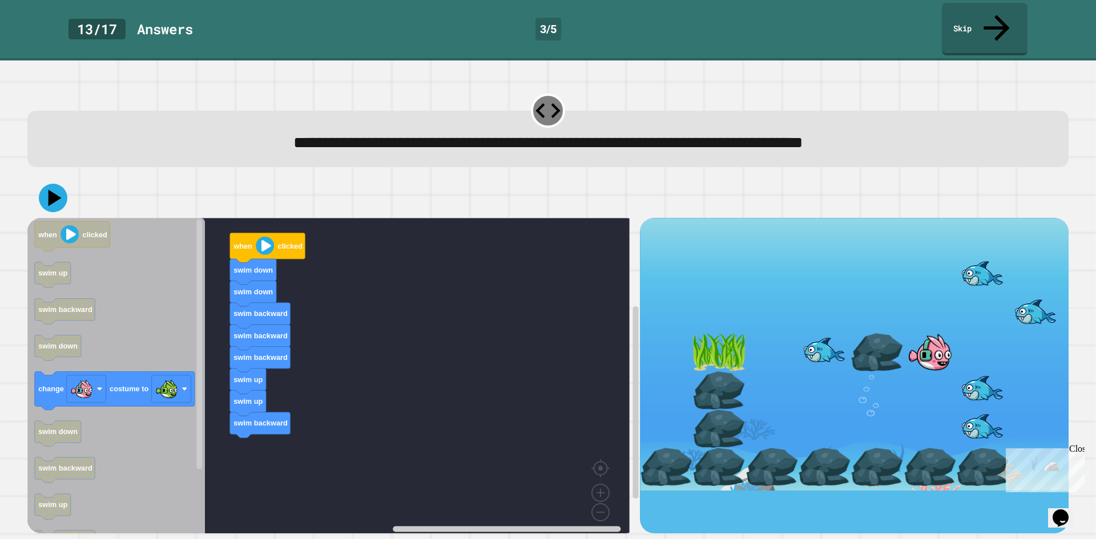
click at [271, 424] on div "when clicked swim down swim down swim backward swim backward swim backward swim…" at bounding box center [333, 376] width 612 height 316
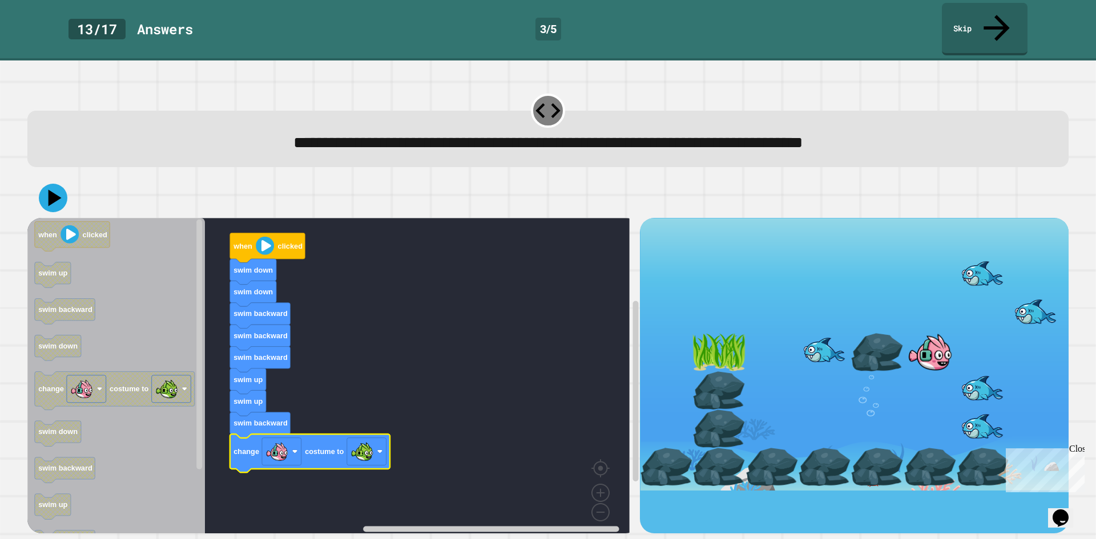
click at [68, 178] on div at bounding box center [547, 198] width 1041 height 40
drag, startPoint x: 54, startPoint y: 177, endPoint x: 320, endPoint y: 176, distance: 266.5
click at [56, 188] on icon at bounding box center [55, 198] width 16 height 20
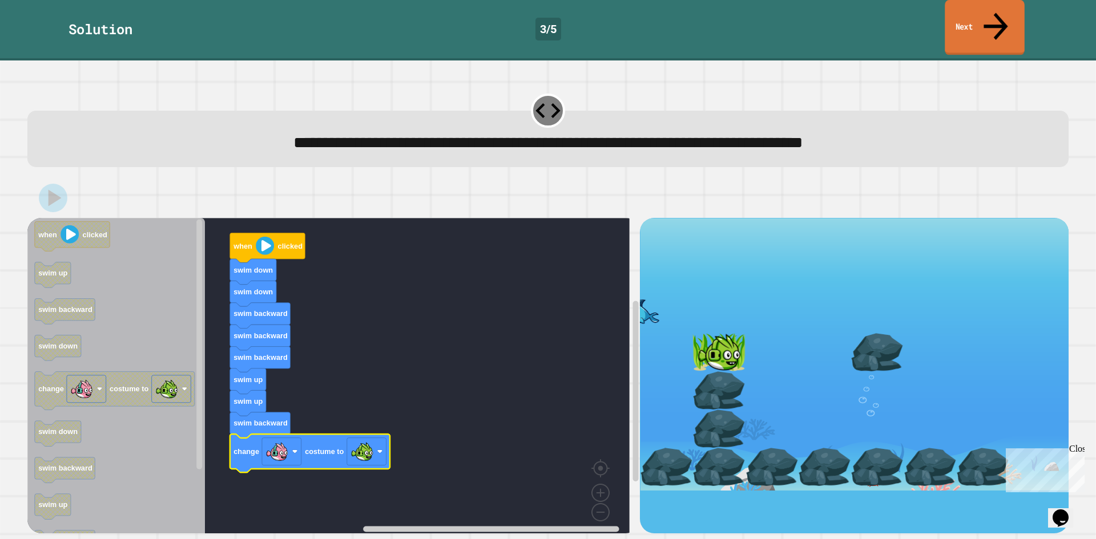
click at [991, 3] on link "Next" at bounding box center [983, 27] width 79 height 55
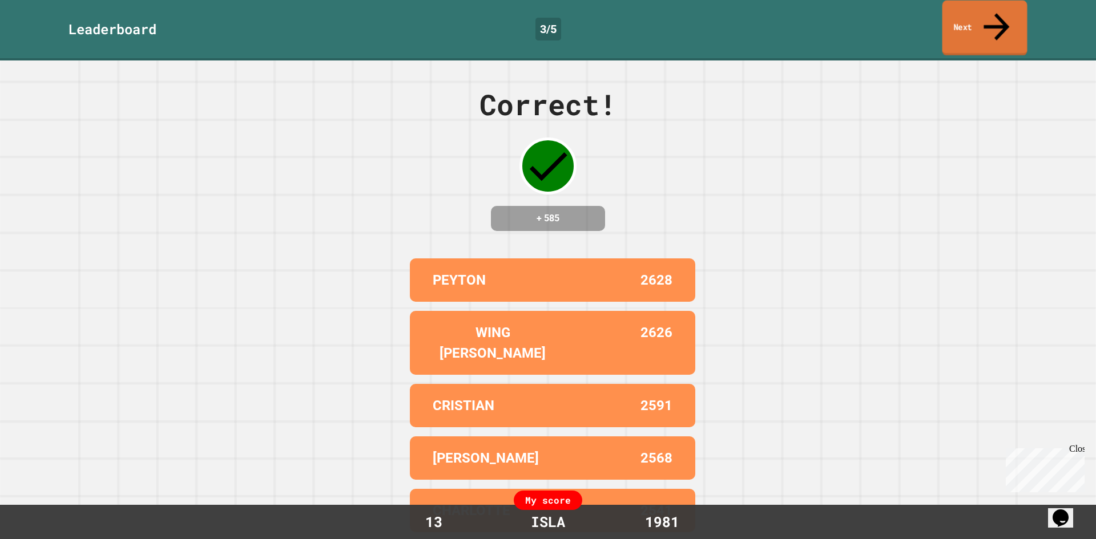
click at [985, 16] on link "Next" at bounding box center [984, 28] width 85 height 55
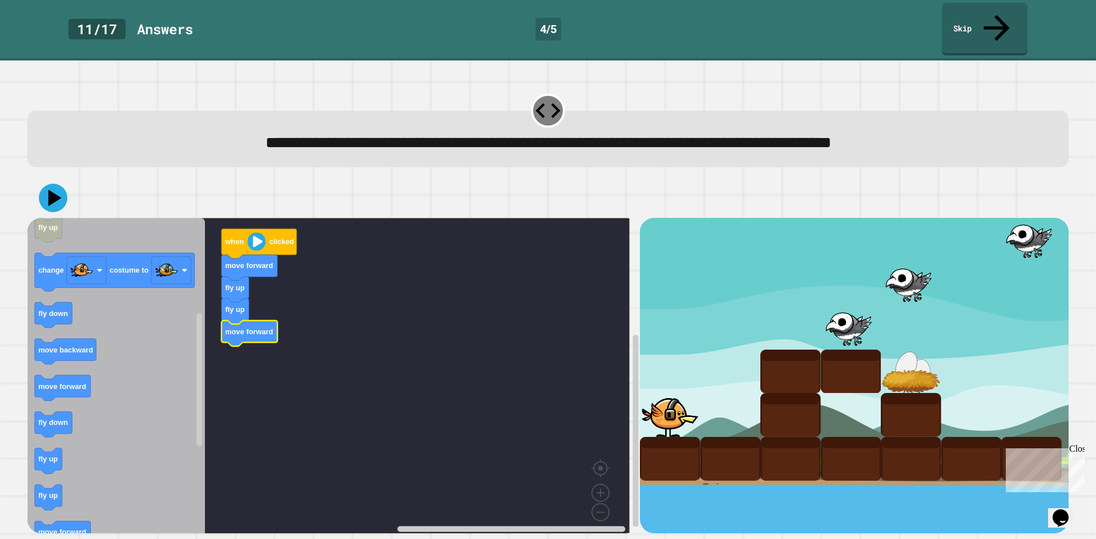
click at [55, 422] on icon "Blockly Workspace" at bounding box center [115, 380] width 177 height 324
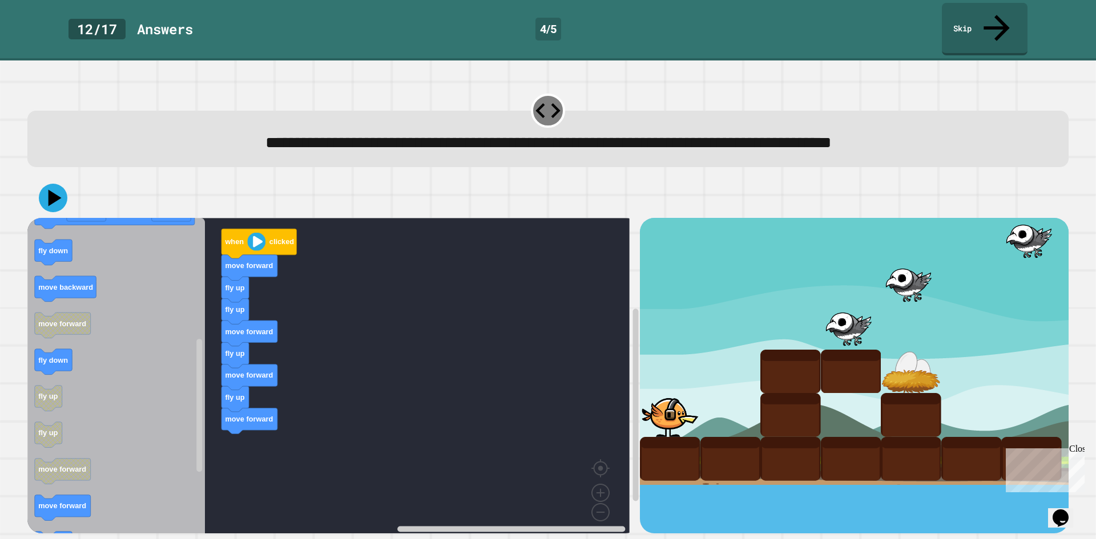
click at [97, 486] on icon "Blockly Workspace" at bounding box center [115, 380] width 177 height 324
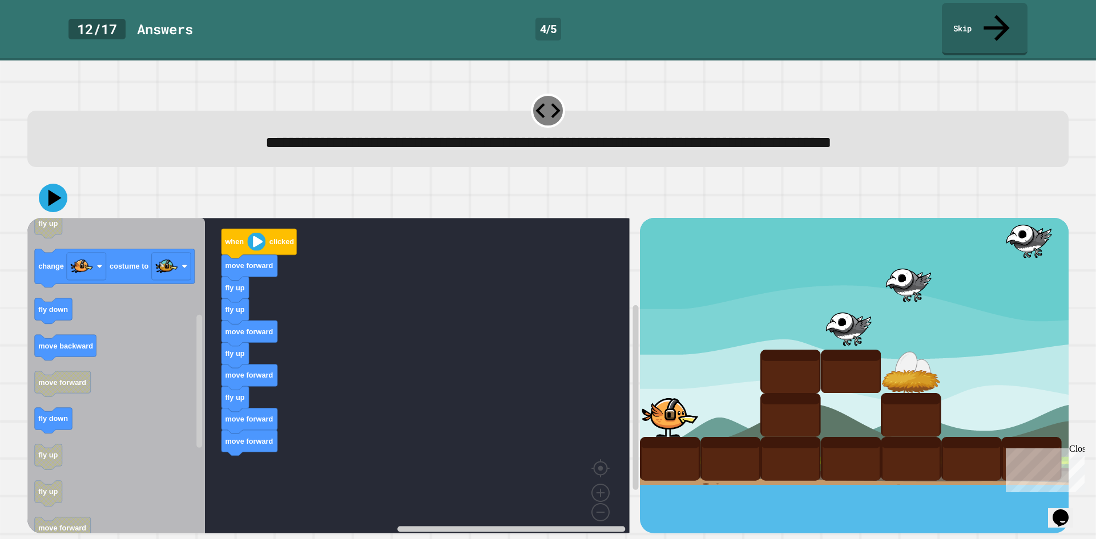
click at [131, 414] on icon "when clicked fly down fly up move forward move backward move forward fly up cha…" at bounding box center [115, 380] width 177 height 324
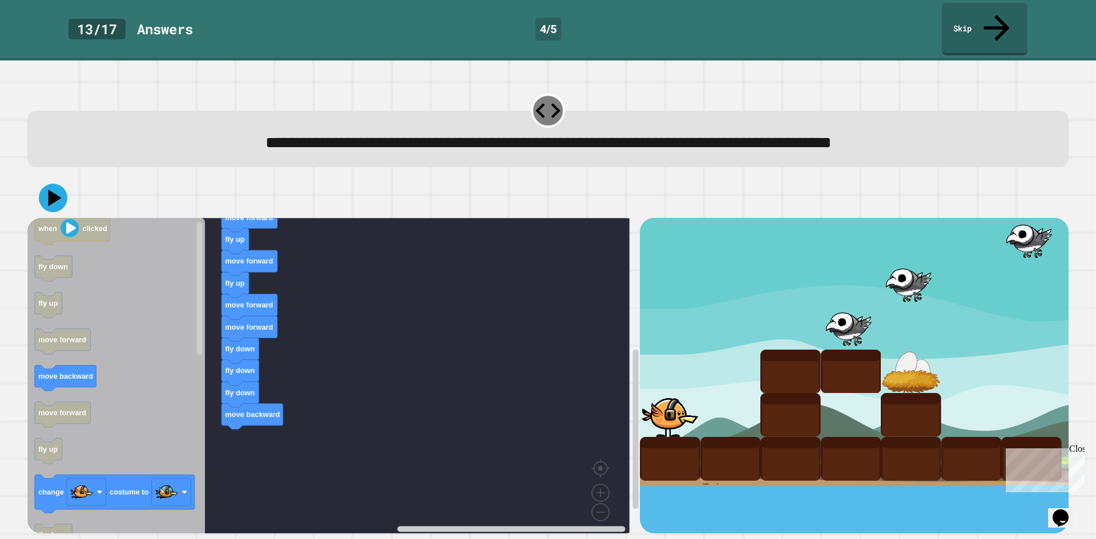
click at [332, 459] on div "when clicked move forward fly up fly up move forward fly up move forward fly up…" at bounding box center [333, 376] width 612 height 316
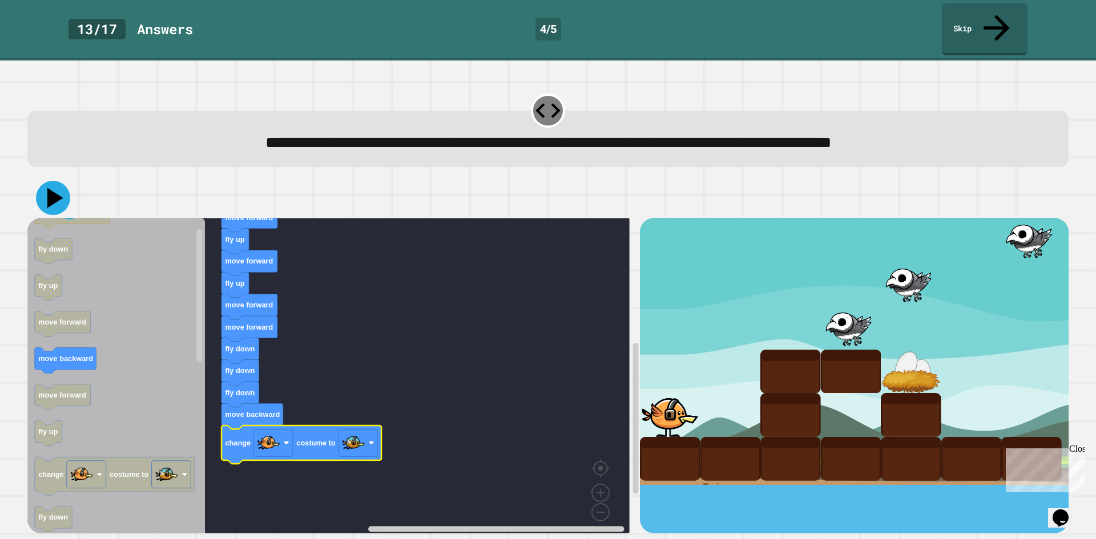
click at [50, 188] on icon at bounding box center [55, 198] width 16 height 20
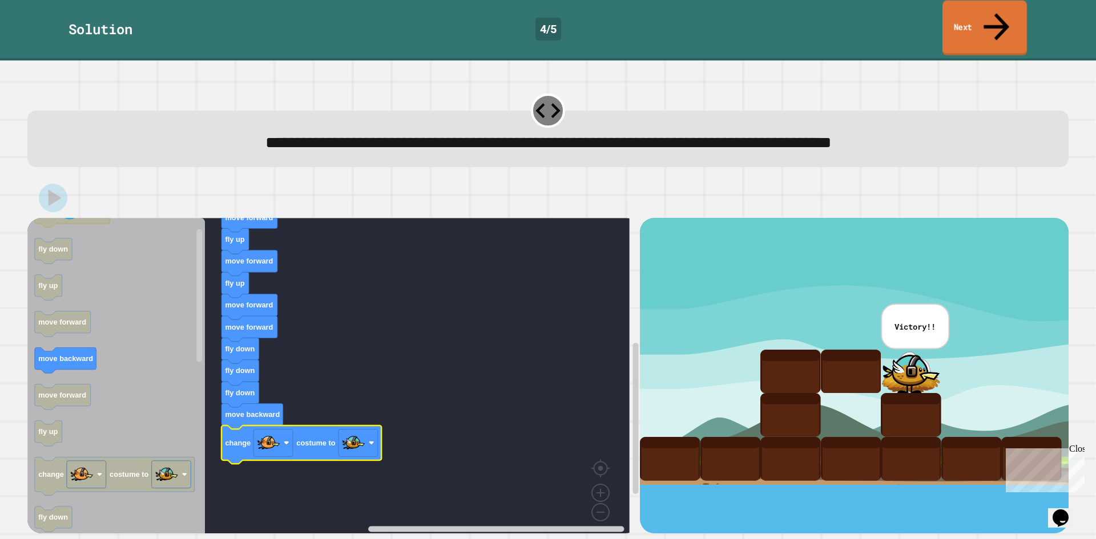
click at [979, 8] on link "Next" at bounding box center [984, 28] width 84 height 55
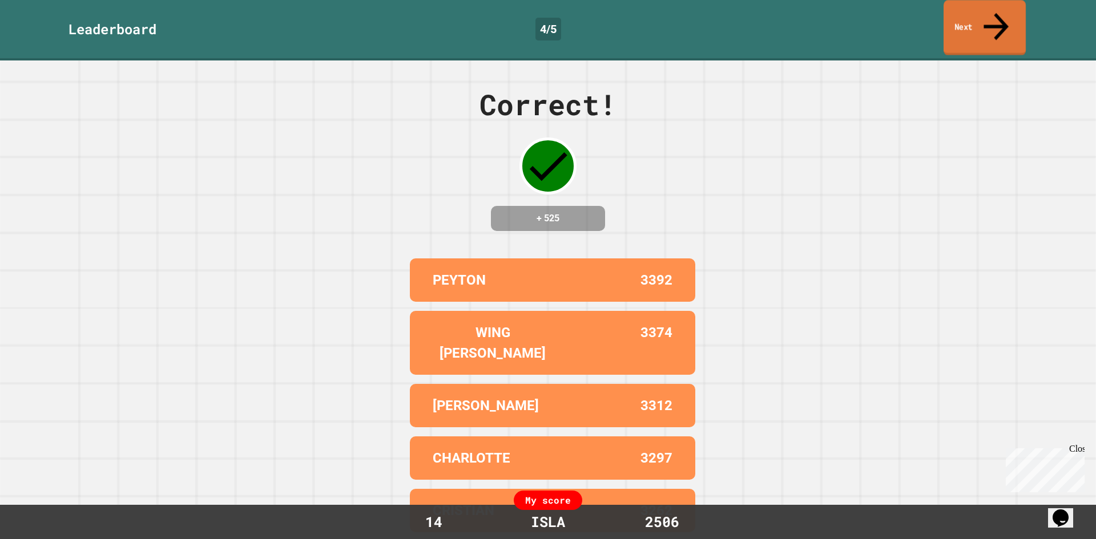
click at [979, 8] on link "Next" at bounding box center [984, 27] width 82 height 55
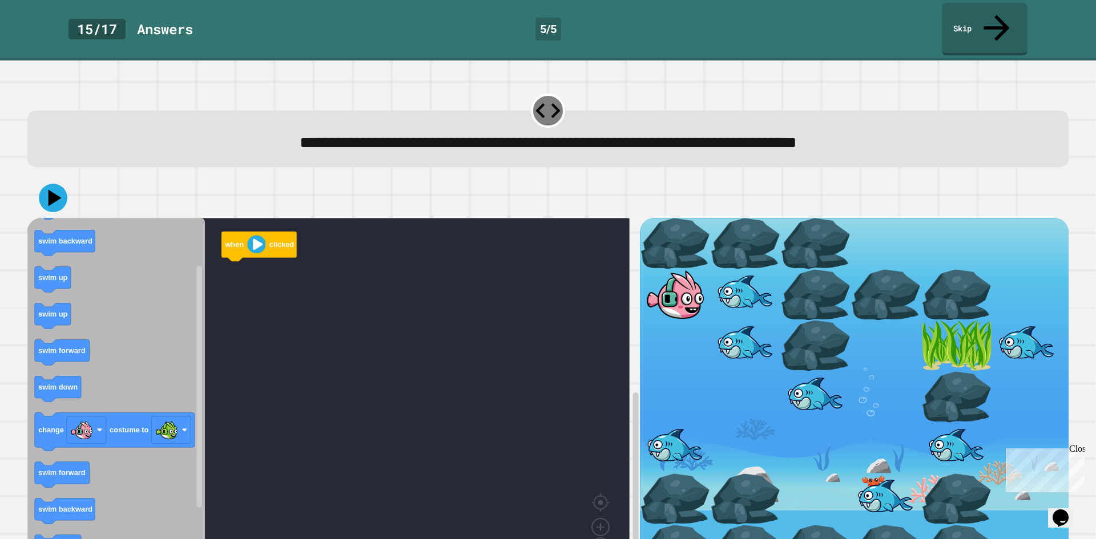
click at [160, 366] on icon "when clicked swim forward swim backward swim up swim up swim forward swim down …" at bounding box center [115, 397] width 177 height 358
click at [33, 363] on icon "Blockly Workspace" at bounding box center [115, 397] width 177 height 358
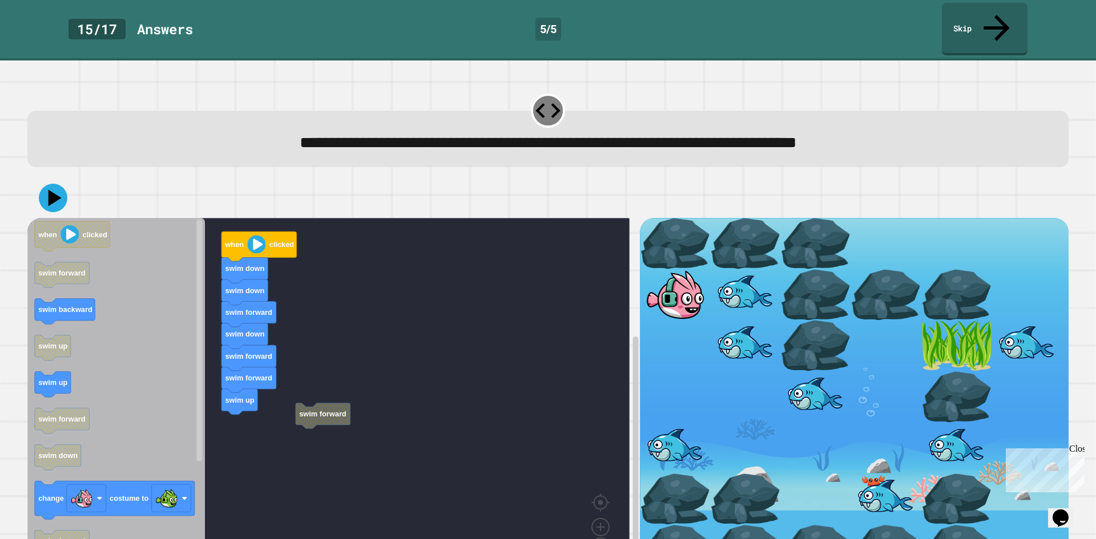
click at [195, 406] on div "swim forward when clicked swim down swim down swim forward swim down swim forwa…" at bounding box center [333, 400] width 612 height 364
click at [128, 381] on icon "Blockly Workspace" at bounding box center [115, 397] width 177 height 358
click at [264, 479] on div "when clicked swim down swim down swim forward swim down swim forward swim forwa…" at bounding box center [333, 400] width 612 height 364
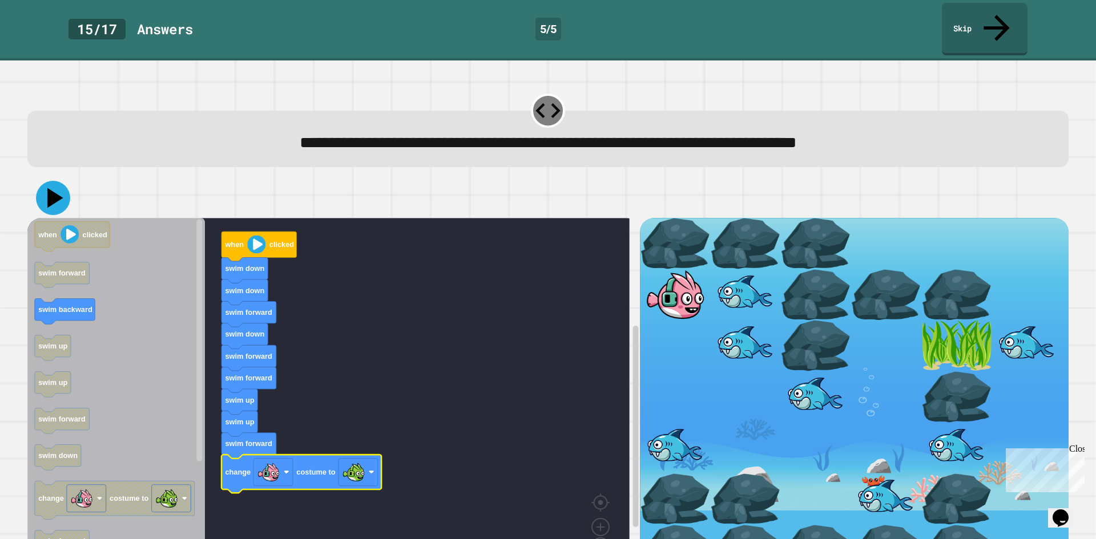
click at [54, 188] on icon at bounding box center [55, 198] width 16 height 20
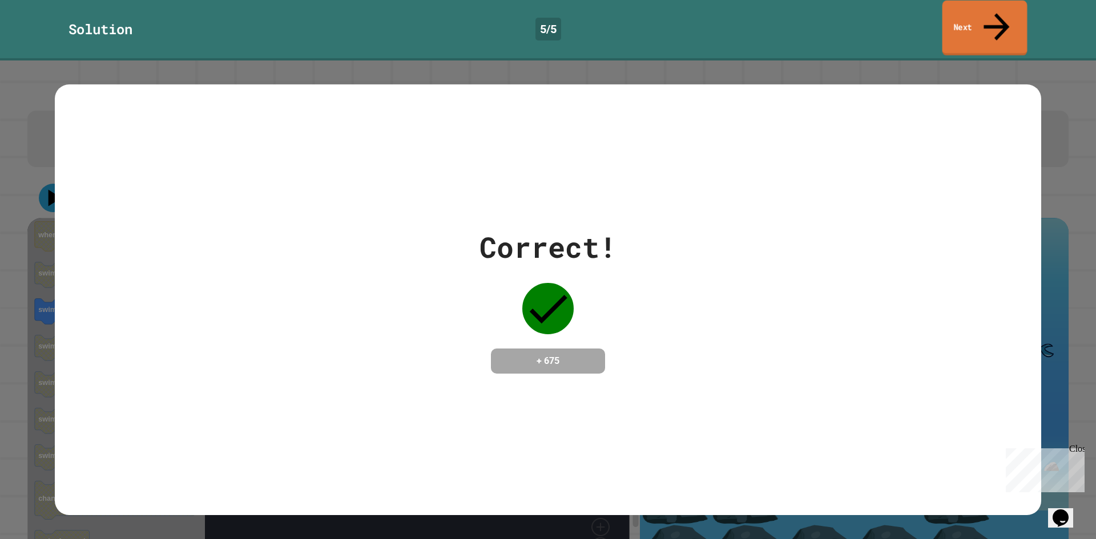
click at [956, 12] on link "Next" at bounding box center [984, 28] width 85 height 55
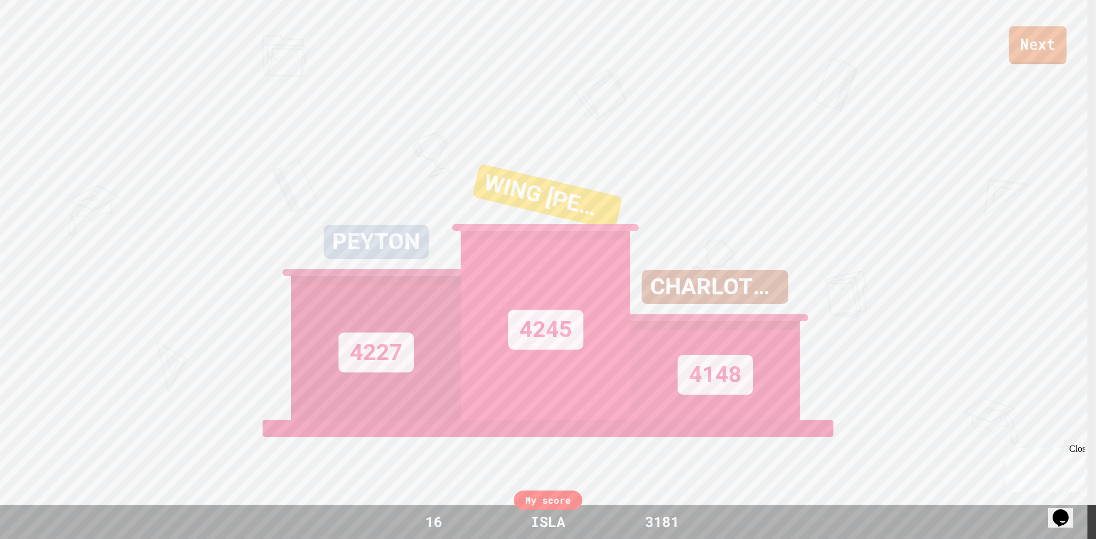
click at [1028, 55] on link "Next" at bounding box center [1037, 45] width 58 height 38
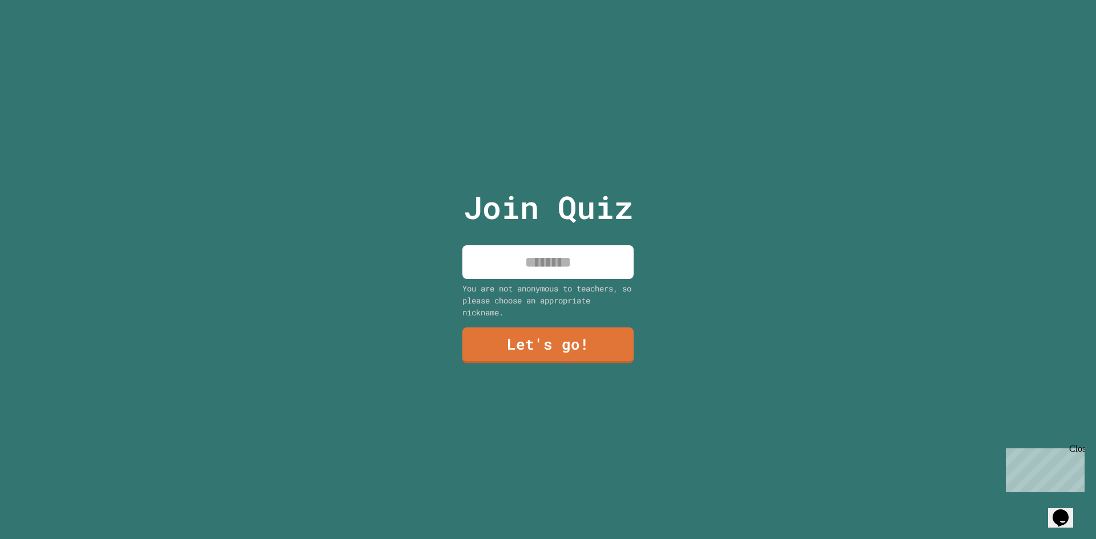
click at [566, 258] on input at bounding box center [547, 262] width 171 height 34
type input "****"
click at [551, 346] on link "Let's go!" at bounding box center [548, 345] width 168 height 38
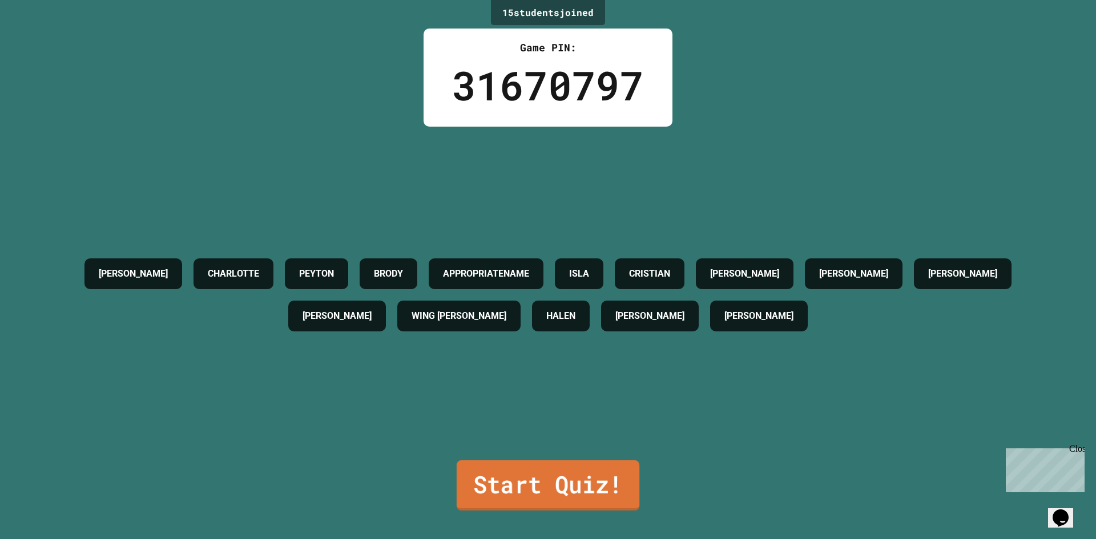
drag, startPoint x: 540, startPoint y: 463, endPoint x: 542, endPoint y: 471, distance: 8.3
click at [542, 471] on link "Start Quiz!" at bounding box center [548, 486] width 183 height 50
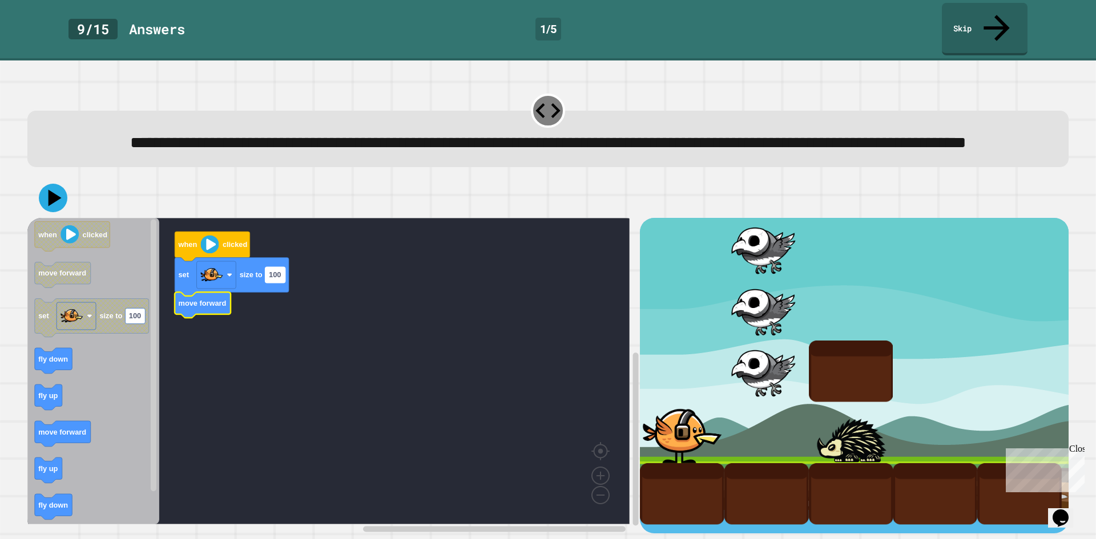
click at [281, 276] on text "100" at bounding box center [275, 275] width 12 height 9
type input "***"
click at [274, 376] on rect "Blockly Workspace" at bounding box center [328, 371] width 602 height 306
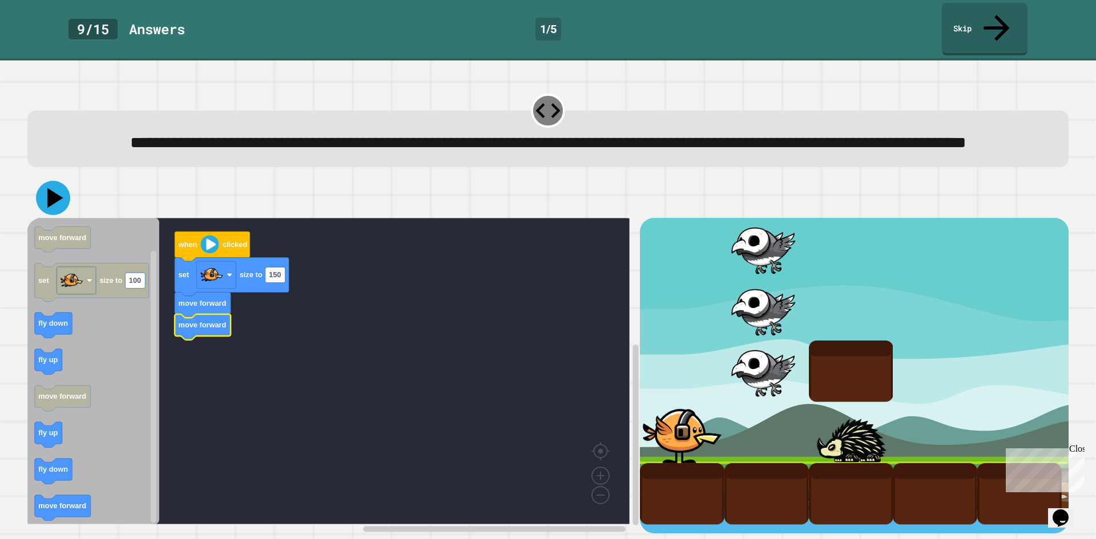
click at [45, 199] on icon at bounding box center [53, 198] width 34 height 34
click at [974, 23] on link "Skip" at bounding box center [984, 26] width 75 height 55
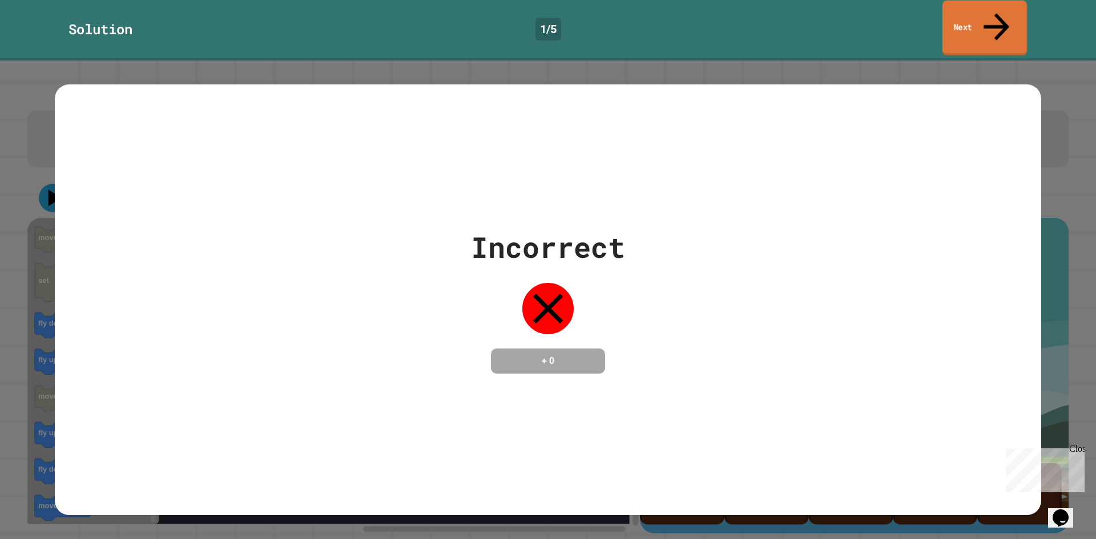
click at [974, 23] on link "Next" at bounding box center [984, 28] width 84 height 55
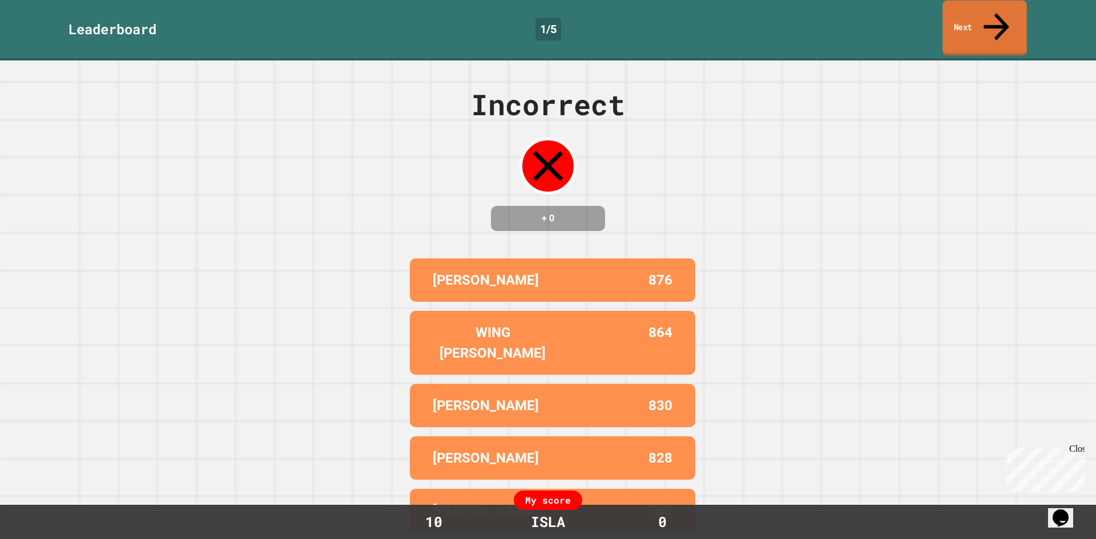
click at [974, 23] on link "Next" at bounding box center [984, 28] width 84 height 55
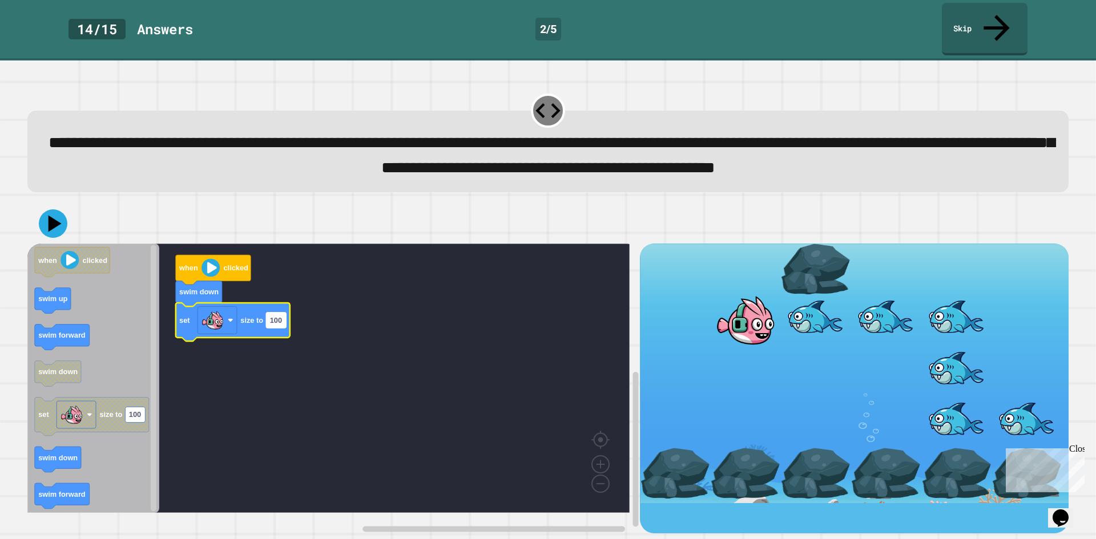
click at [267, 322] on rect "Blockly Workspace" at bounding box center [276, 319] width 20 height 15
type input "***"
click at [61, 218] on icon at bounding box center [53, 224] width 34 height 34
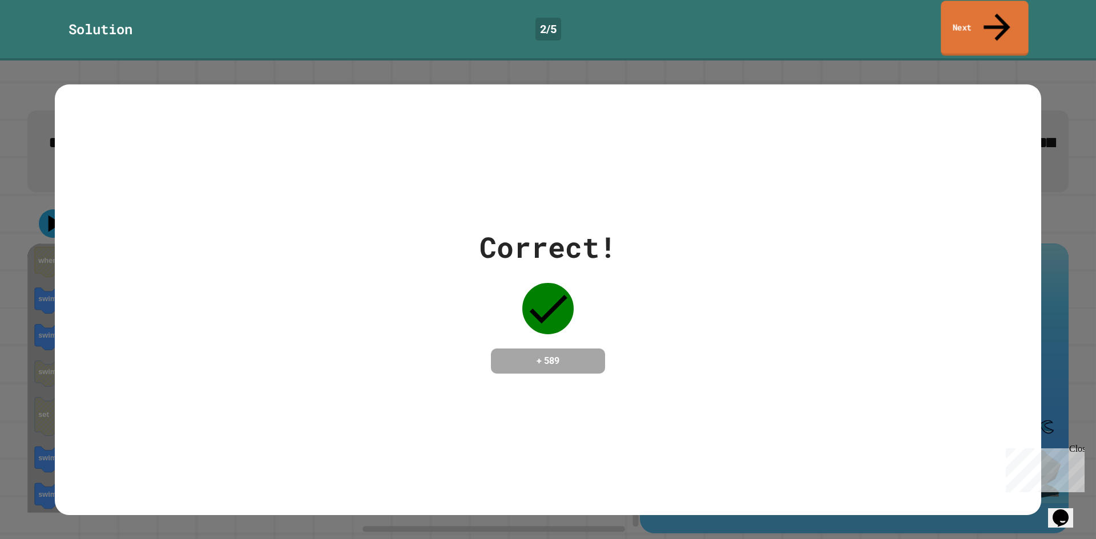
click at [974, 9] on link "Next" at bounding box center [983, 28] width 87 height 55
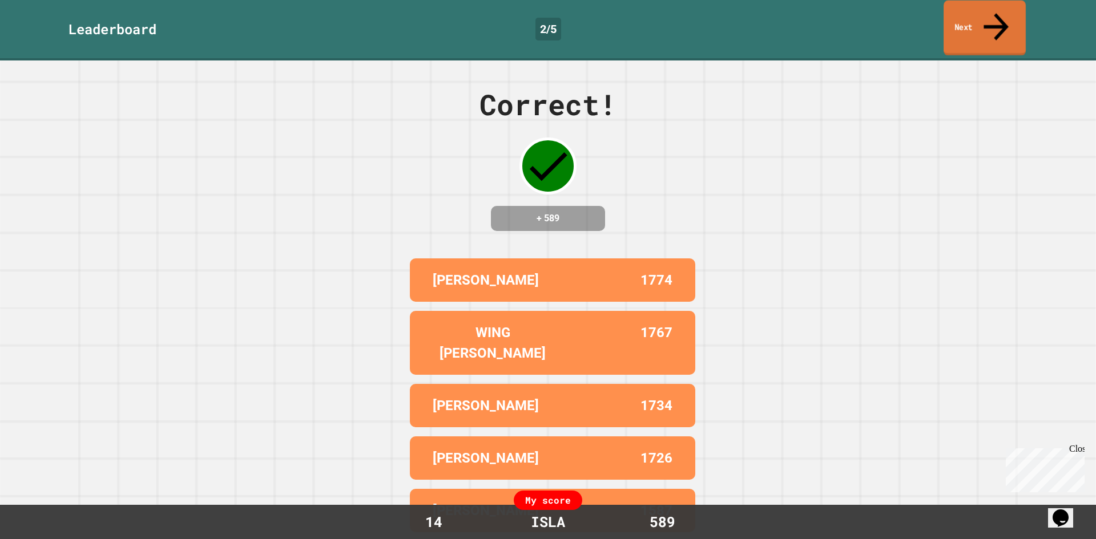
click at [974, 9] on link "Next" at bounding box center [984, 28] width 82 height 55
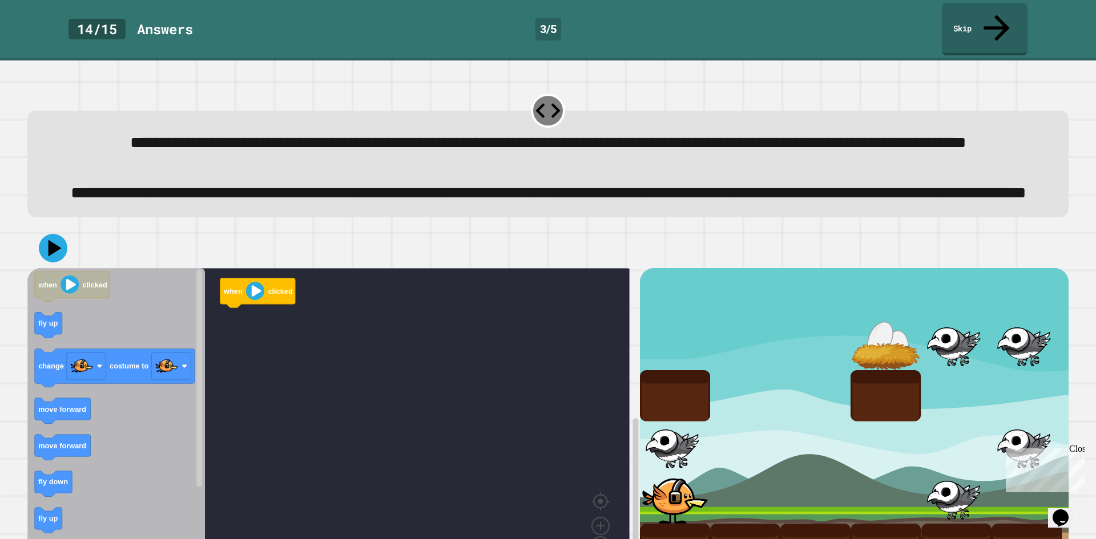
scroll to position [57, 0]
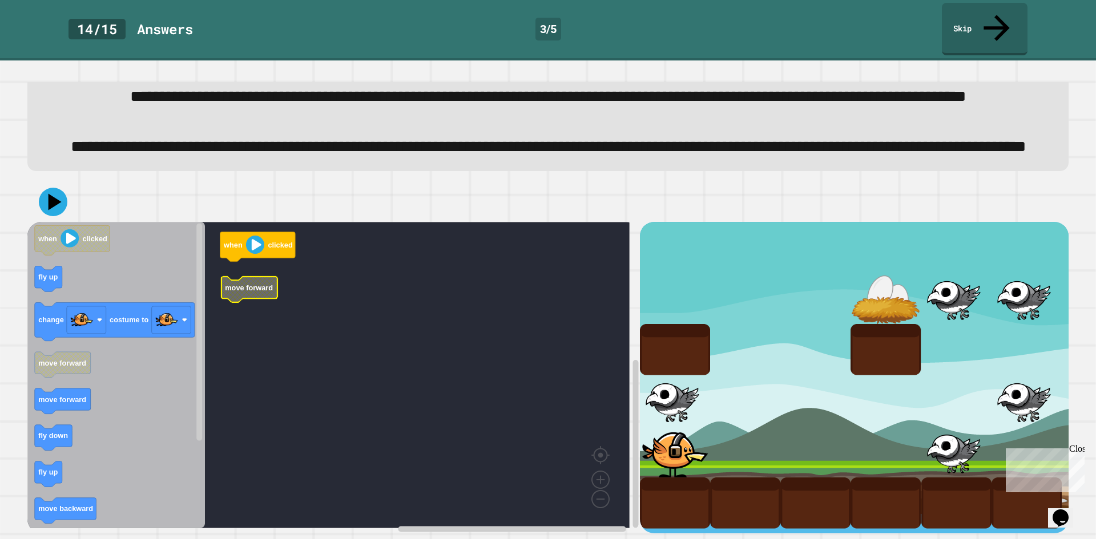
click at [252, 292] on rect "Blockly Workspace" at bounding box center [328, 375] width 602 height 306
click at [259, 303] on g "when clicked move forward" at bounding box center [336, 375] width 619 height 306
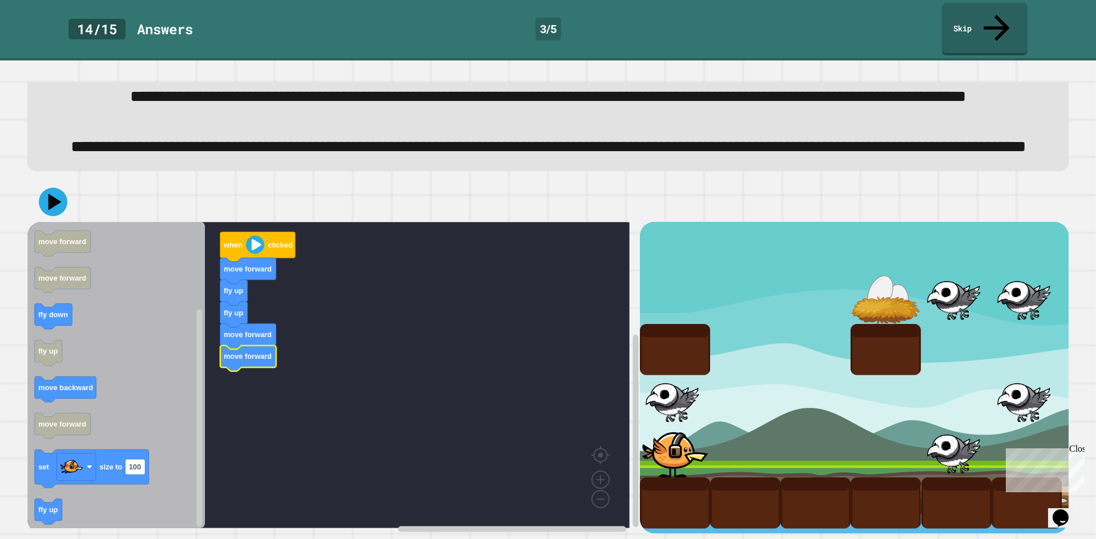
click at [60, 519] on icon "Blockly Workspace" at bounding box center [115, 375] width 177 height 306
click at [96, 517] on icon "Blockly Workspace" at bounding box center [115, 375] width 177 height 306
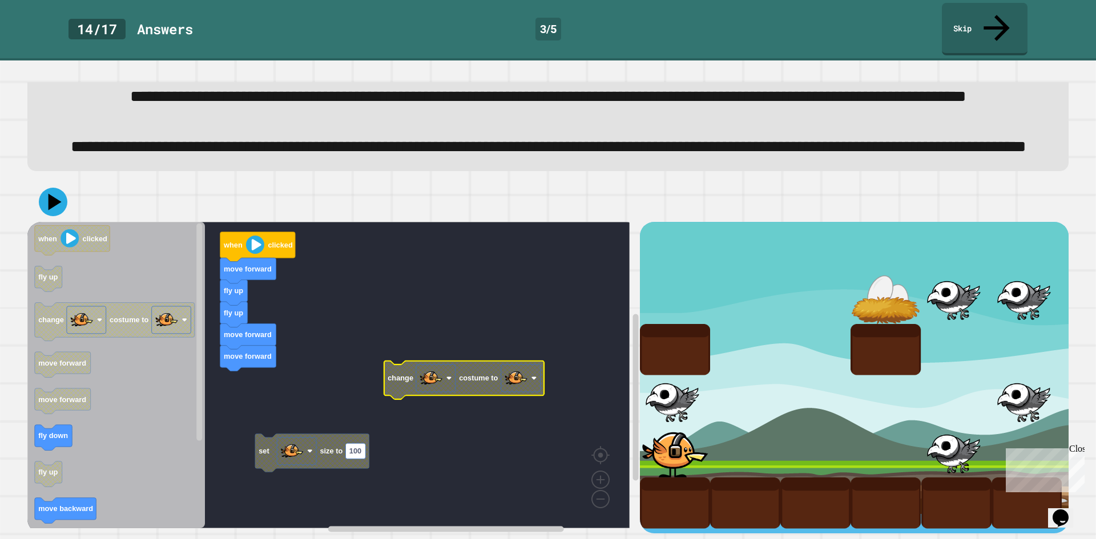
scroll to position [90, 0]
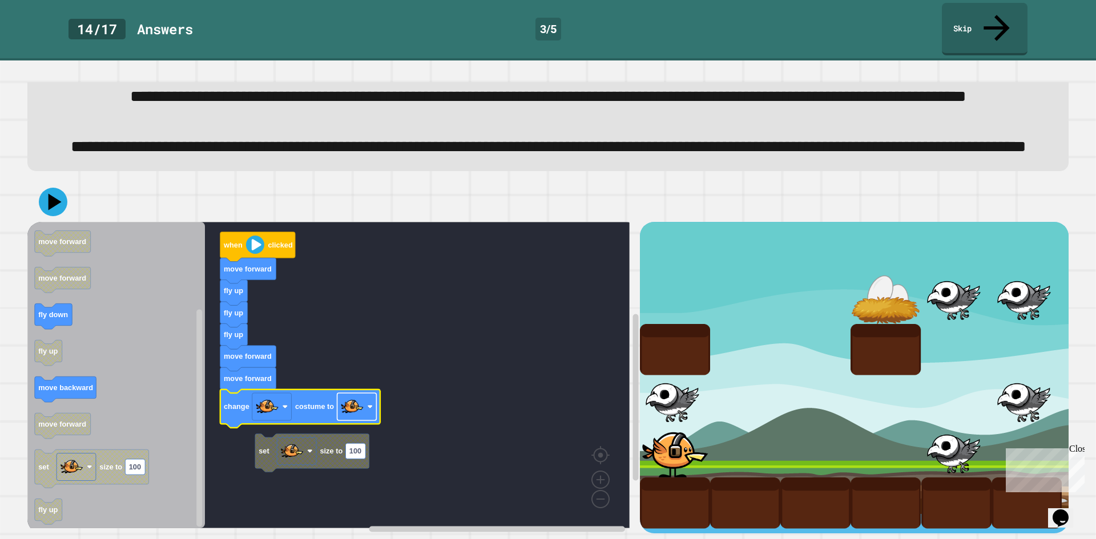
click at [365, 399] on rect "Blockly Workspace" at bounding box center [356, 406] width 39 height 27
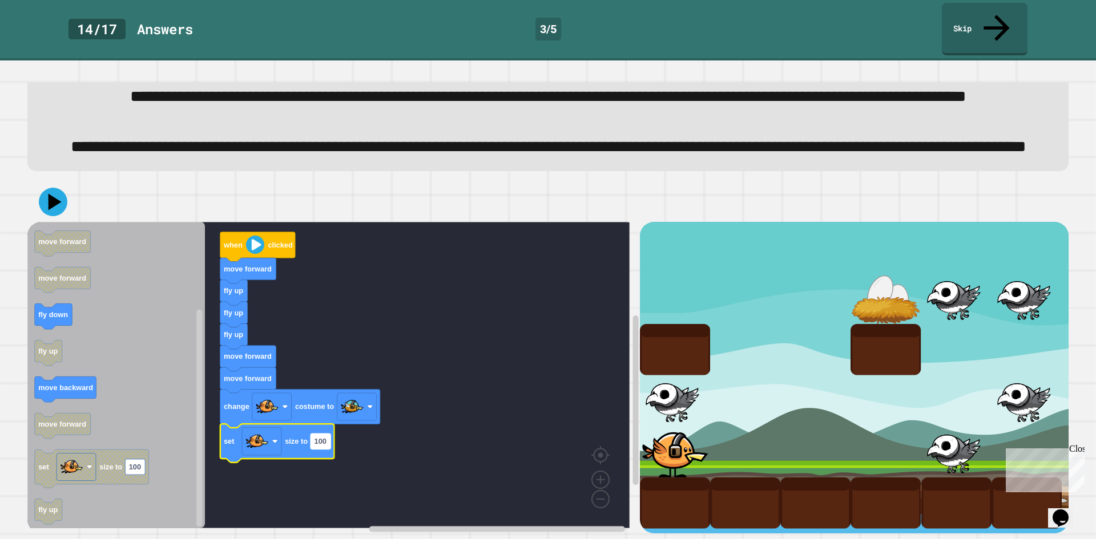
click at [326, 438] on text "100" at bounding box center [320, 442] width 12 height 9
type input "**"
click at [69, 207] on div at bounding box center [547, 202] width 1041 height 40
click at [64, 195] on icon at bounding box center [53, 202] width 34 height 34
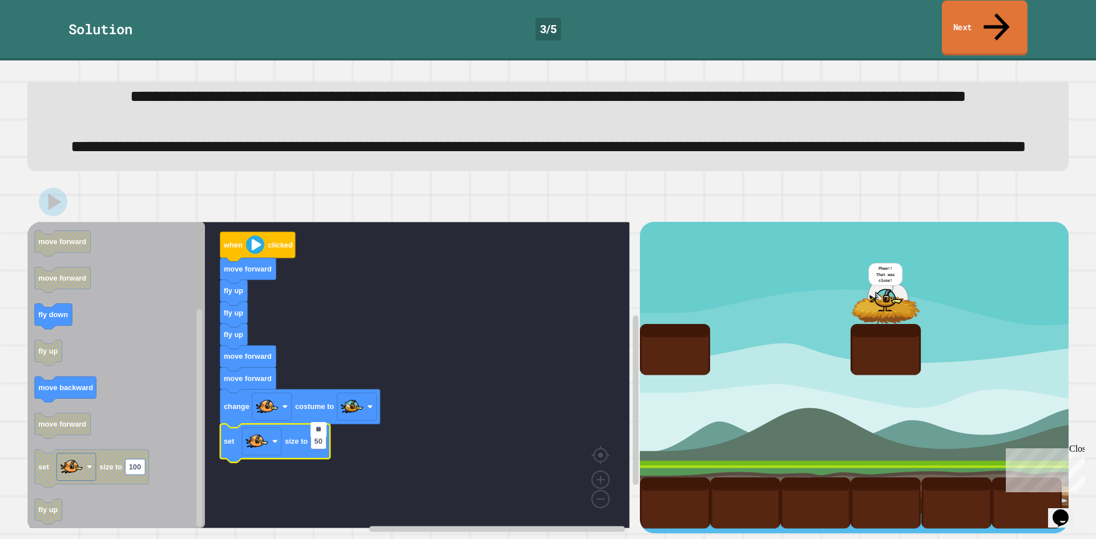
click at [981, 12] on link "Next" at bounding box center [985, 28] width 86 height 55
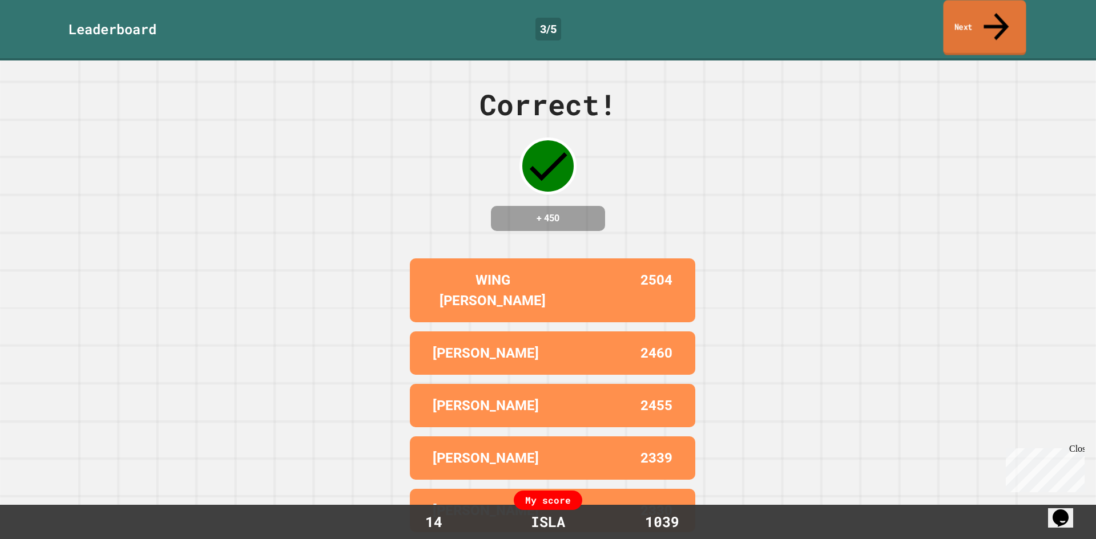
click at [981, 12] on link "Next" at bounding box center [984, 27] width 83 height 55
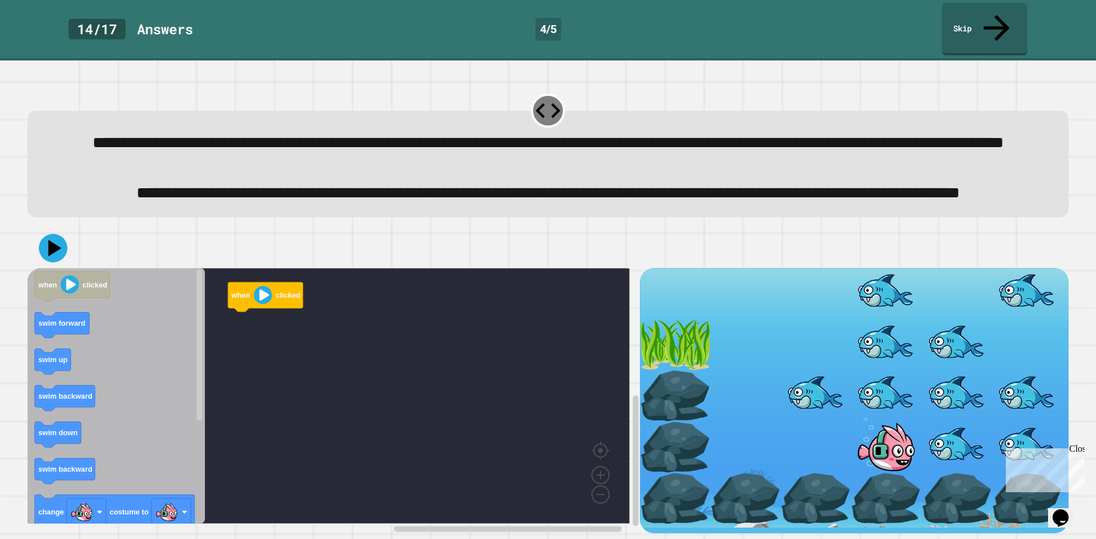
scroll to position [39, 0]
click at [45, 379] on icon "Blockly Workspace" at bounding box center [115, 396] width 177 height 256
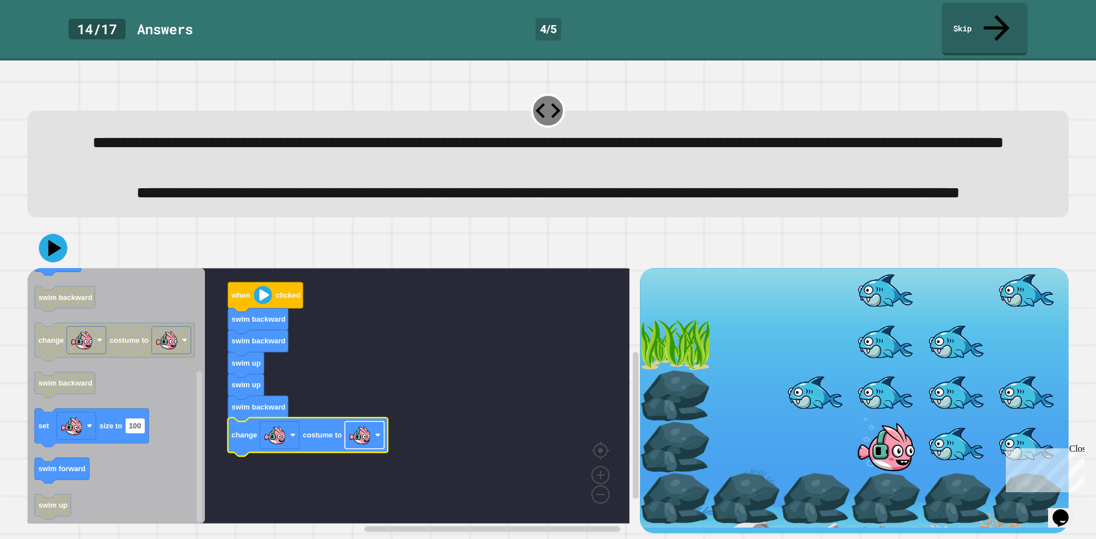
click at [355, 434] on image "Blockly Workspace" at bounding box center [360, 435] width 23 height 23
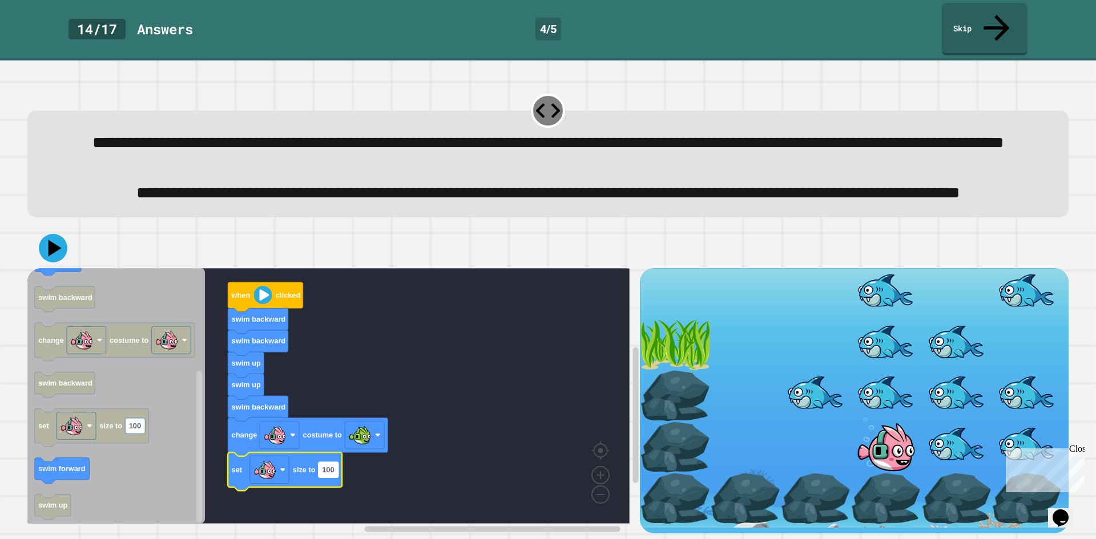
click at [320, 470] on rect "Blockly Workspace" at bounding box center [328, 469] width 20 height 15
type input "**"
click at [56, 240] on icon at bounding box center [55, 249] width 16 height 20
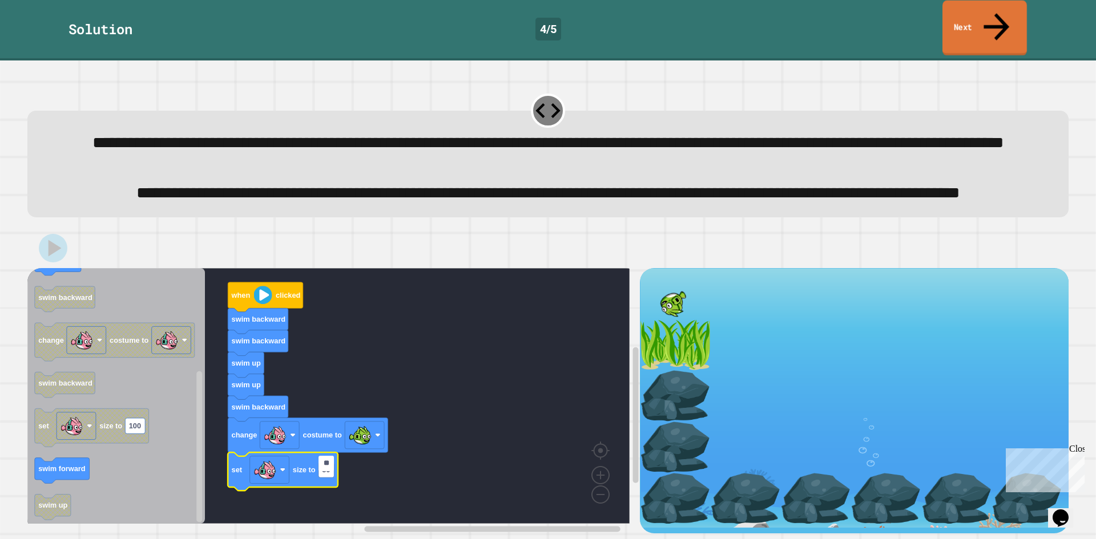
click at [980, 17] on link "Next" at bounding box center [984, 28] width 84 height 55
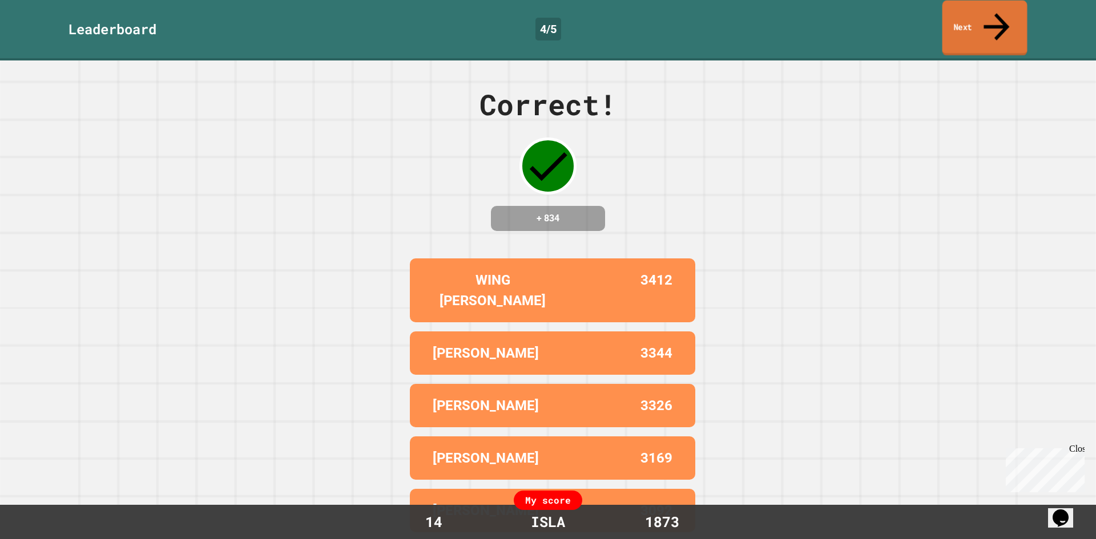
click at [976, 21] on link "Next" at bounding box center [984, 28] width 85 height 55
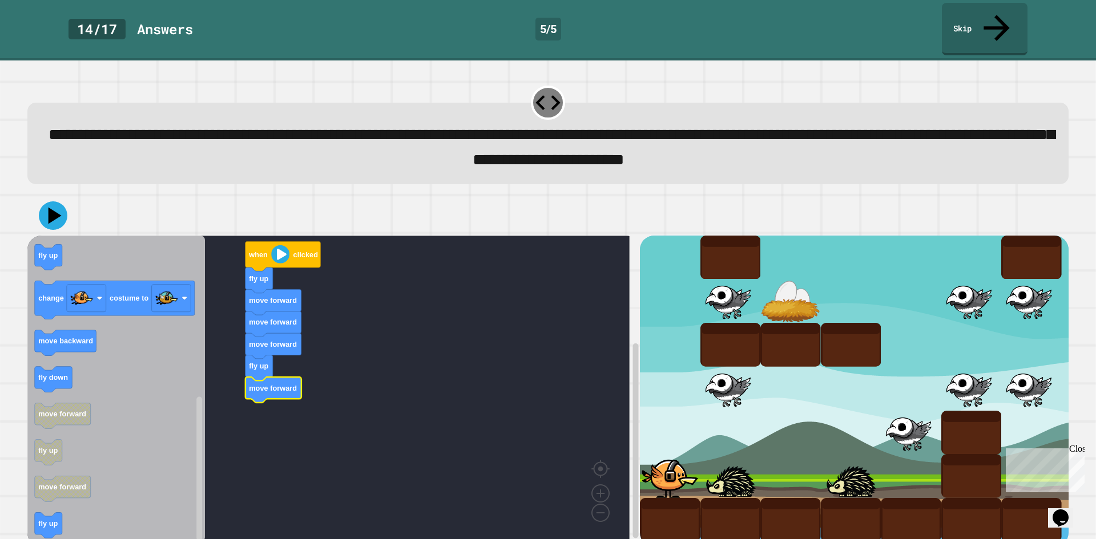
scroll to position [10, 0]
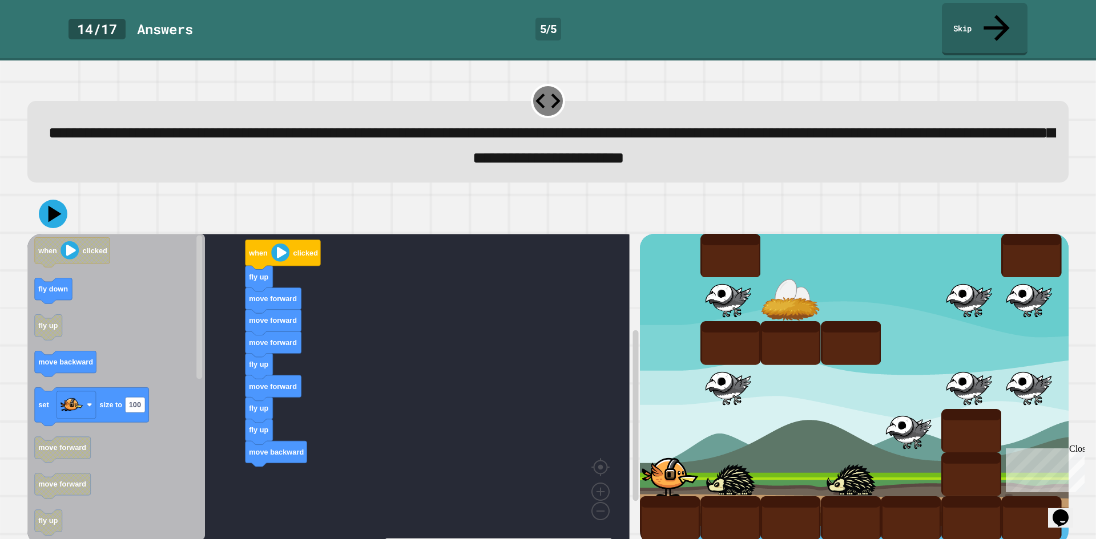
click at [269, 461] on div "when clicked fly up move forward move forward move forward fly up move forward …" at bounding box center [333, 390] width 612 height 312
click at [305, 445] on div "when clicked fly up move forward move forward move forward fly up move forward …" at bounding box center [333, 390] width 612 height 312
click at [193, 452] on icon "when clicked fly down fly up move backward set size to 100 move forward move fo…" at bounding box center [115, 387] width 177 height 306
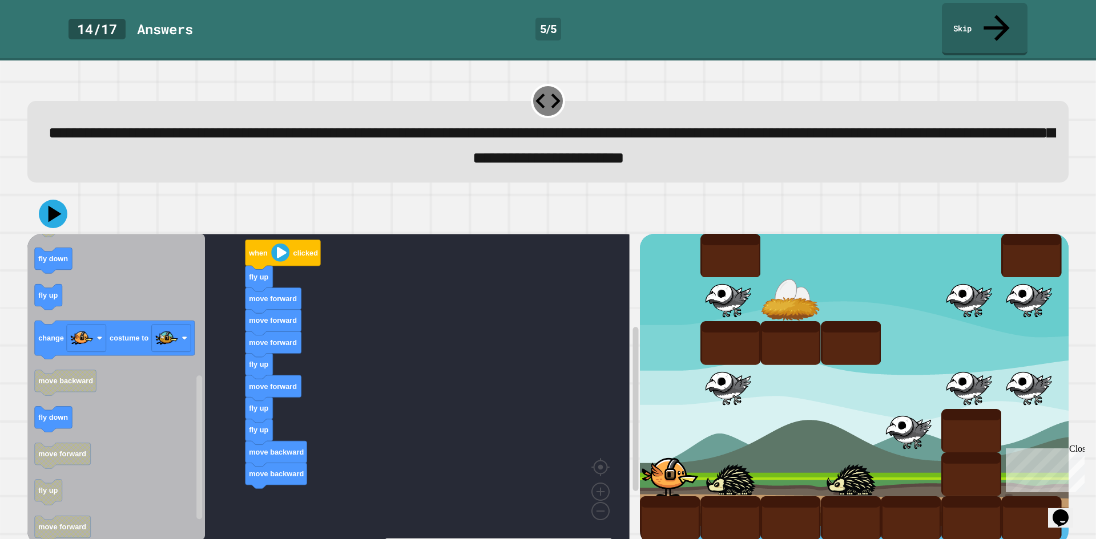
click at [165, 321] on g "change costume to" at bounding box center [115, 340] width 160 height 38
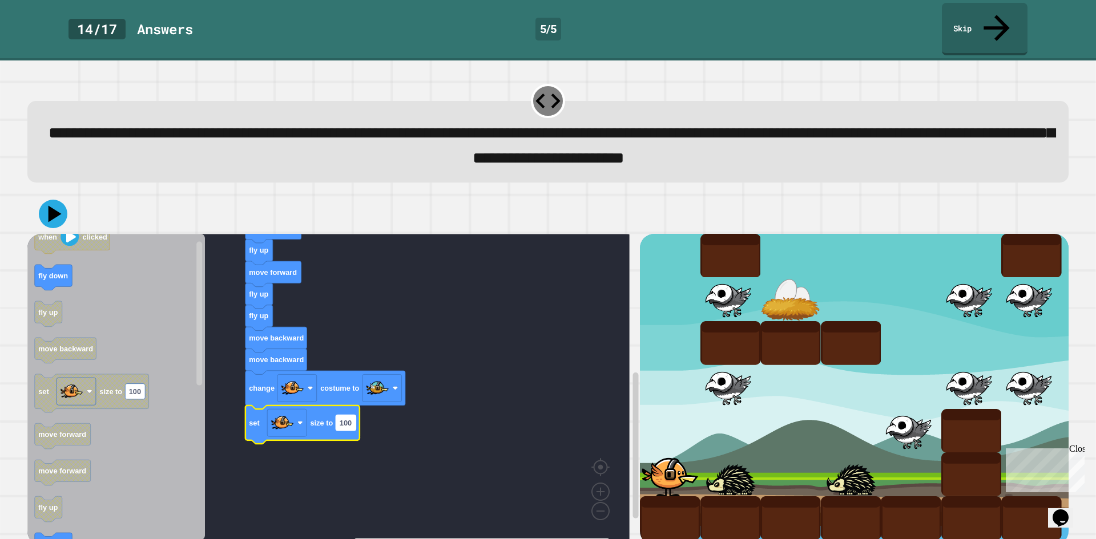
click at [337, 415] on rect "Blockly Workspace" at bounding box center [346, 422] width 20 height 15
type input "**"
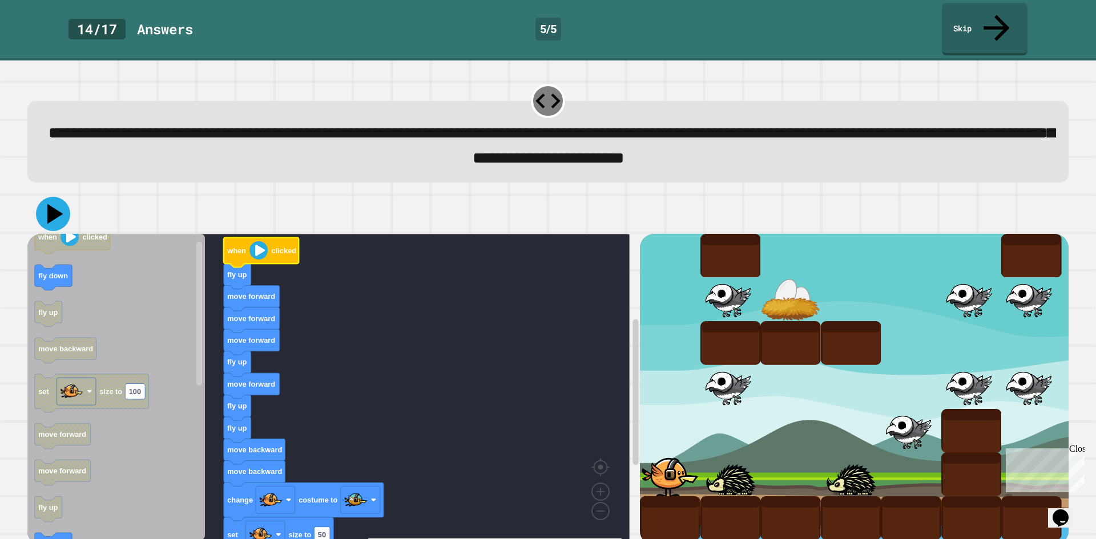
click at [52, 204] on icon at bounding box center [53, 214] width 34 height 34
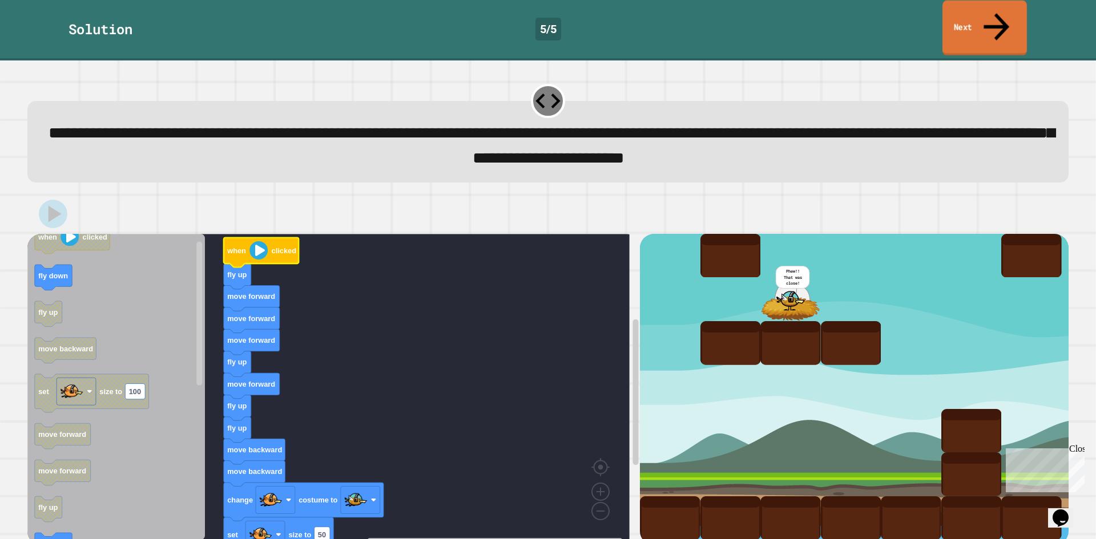
click at [980, 10] on link "Next" at bounding box center [984, 28] width 84 height 55
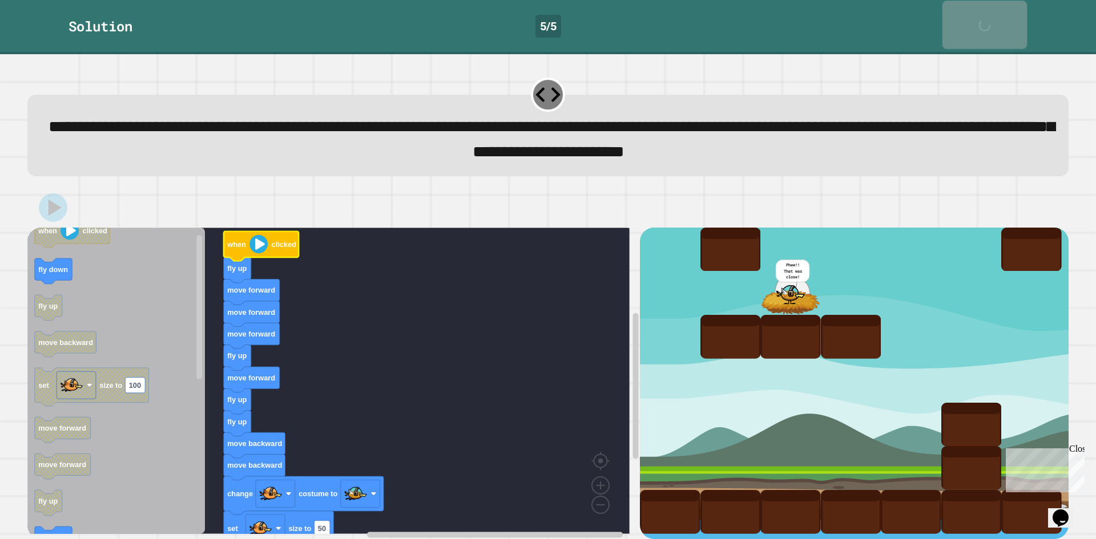
scroll to position [9, 0]
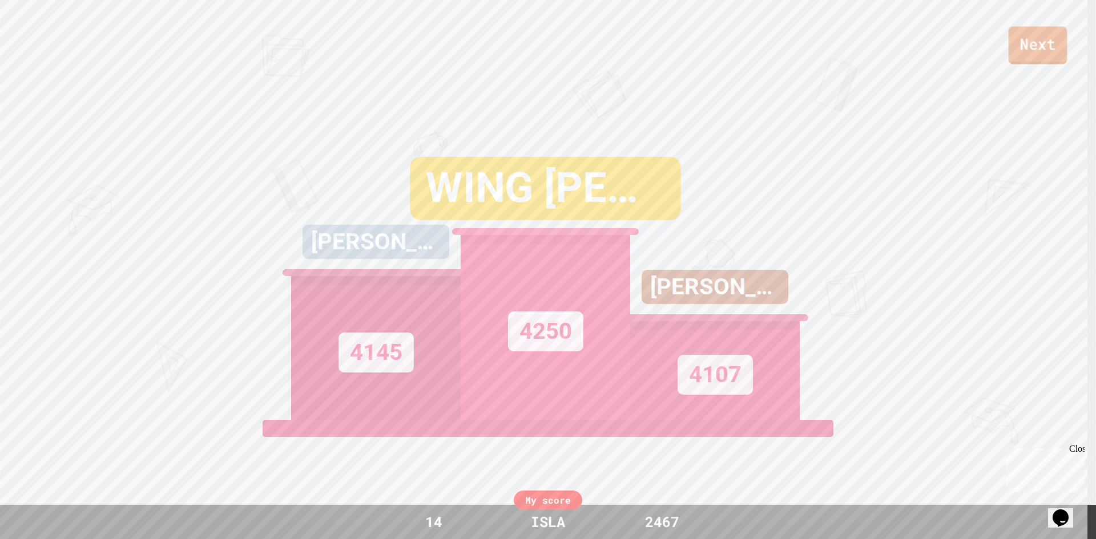
click at [1034, 63] on link "Next" at bounding box center [1037, 45] width 59 height 38
